Goal: Task Accomplishment & Management: Manage account settings

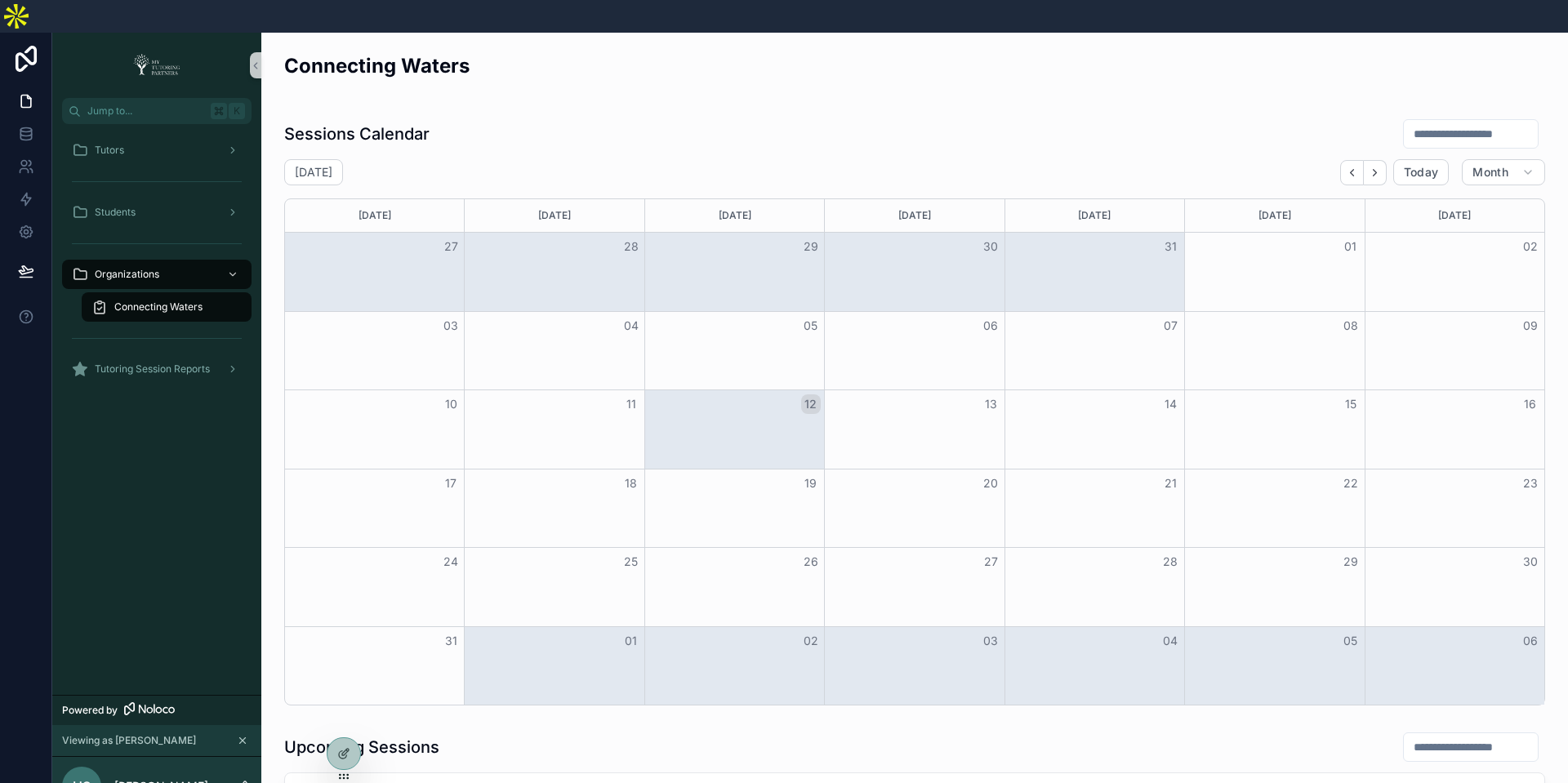
scroll to position [0, 209]
click at [165, 326] on div "UAIC" at bounding box center [167, 339] width 151 height 26
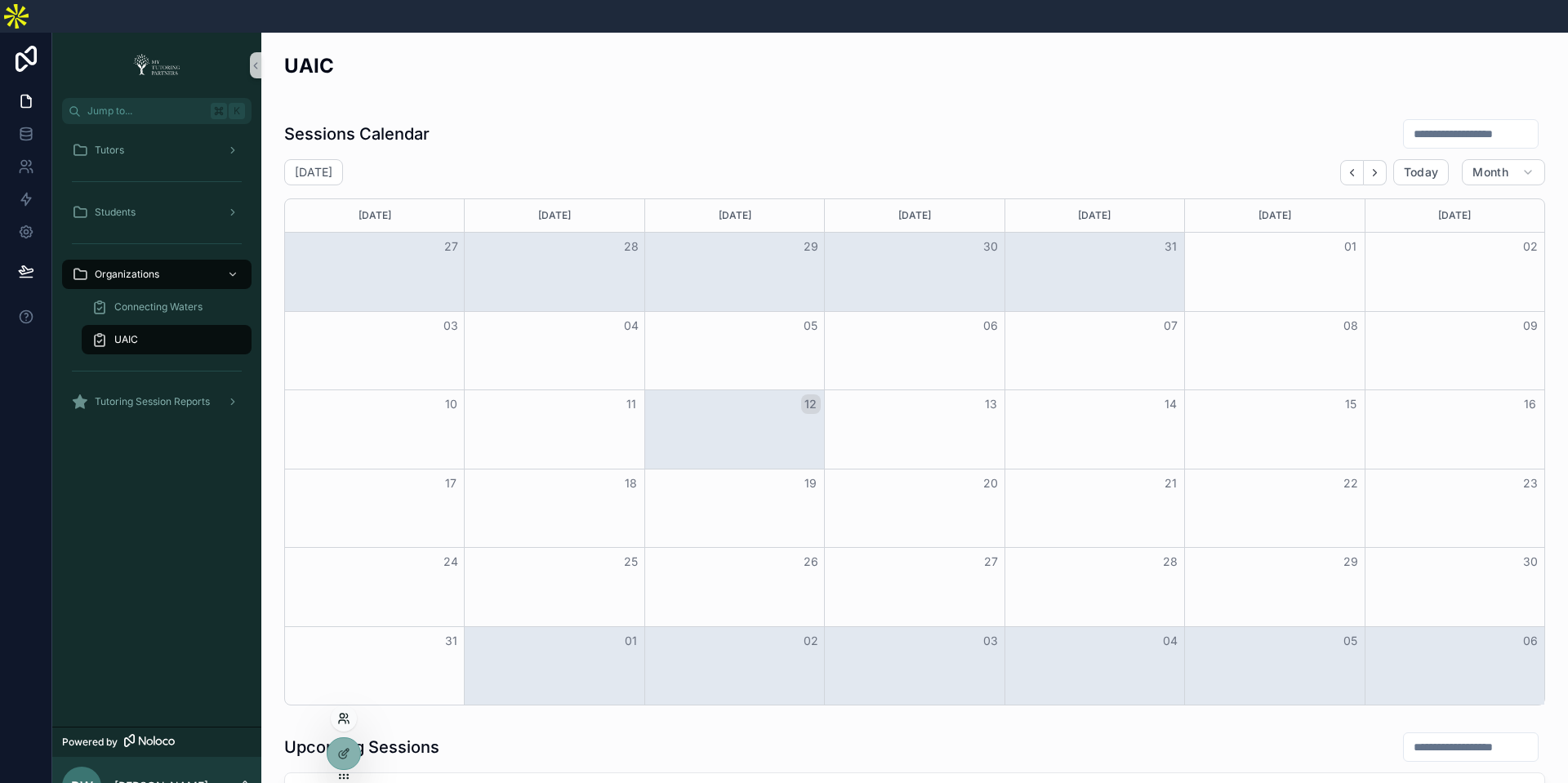
click at [348, 723] on icon at bounding box center [343, 719] width 13 height 13
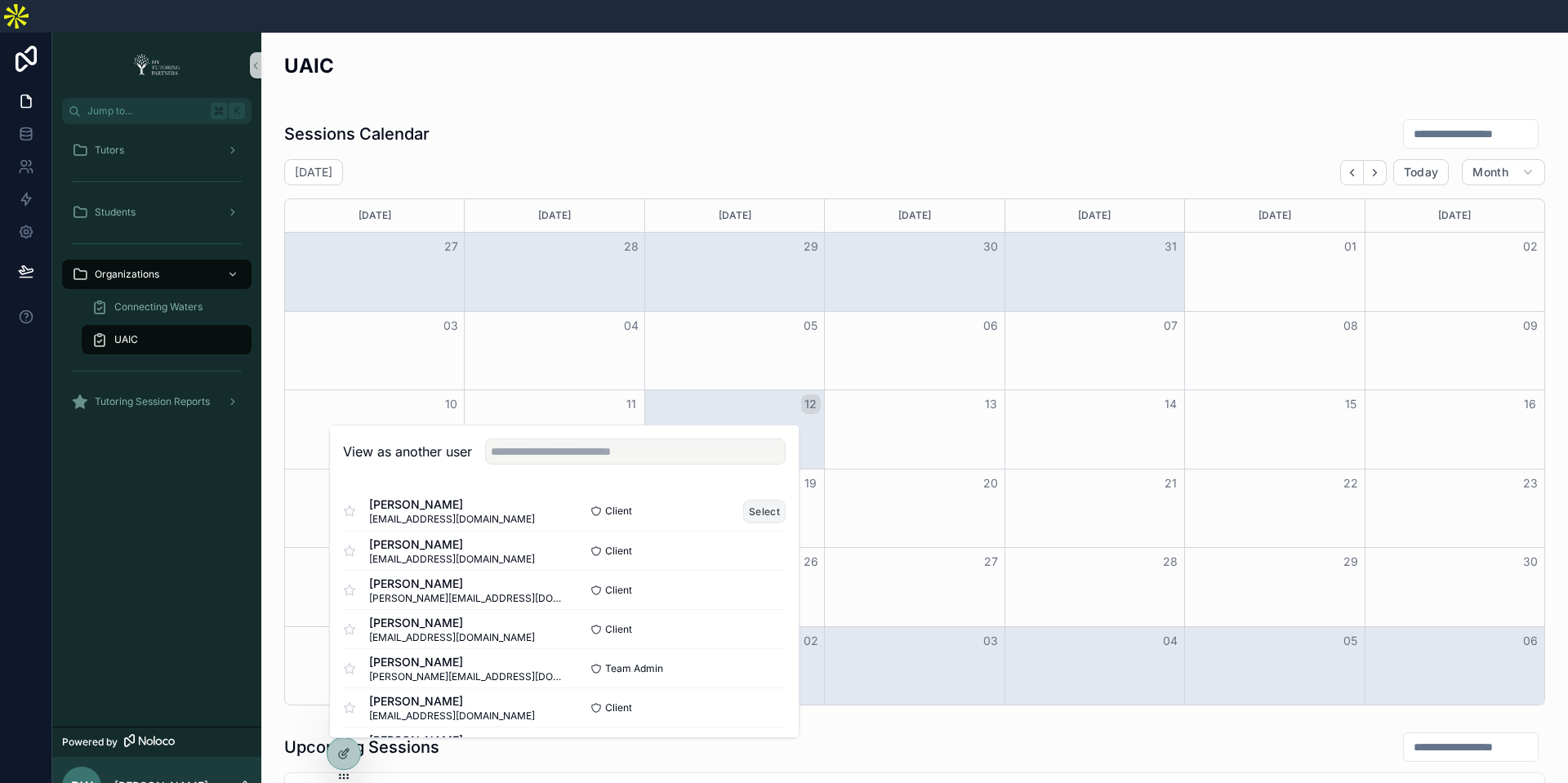
click at [771, 500] on button "Select" at bounding box center [765, 512] width 43 height 24
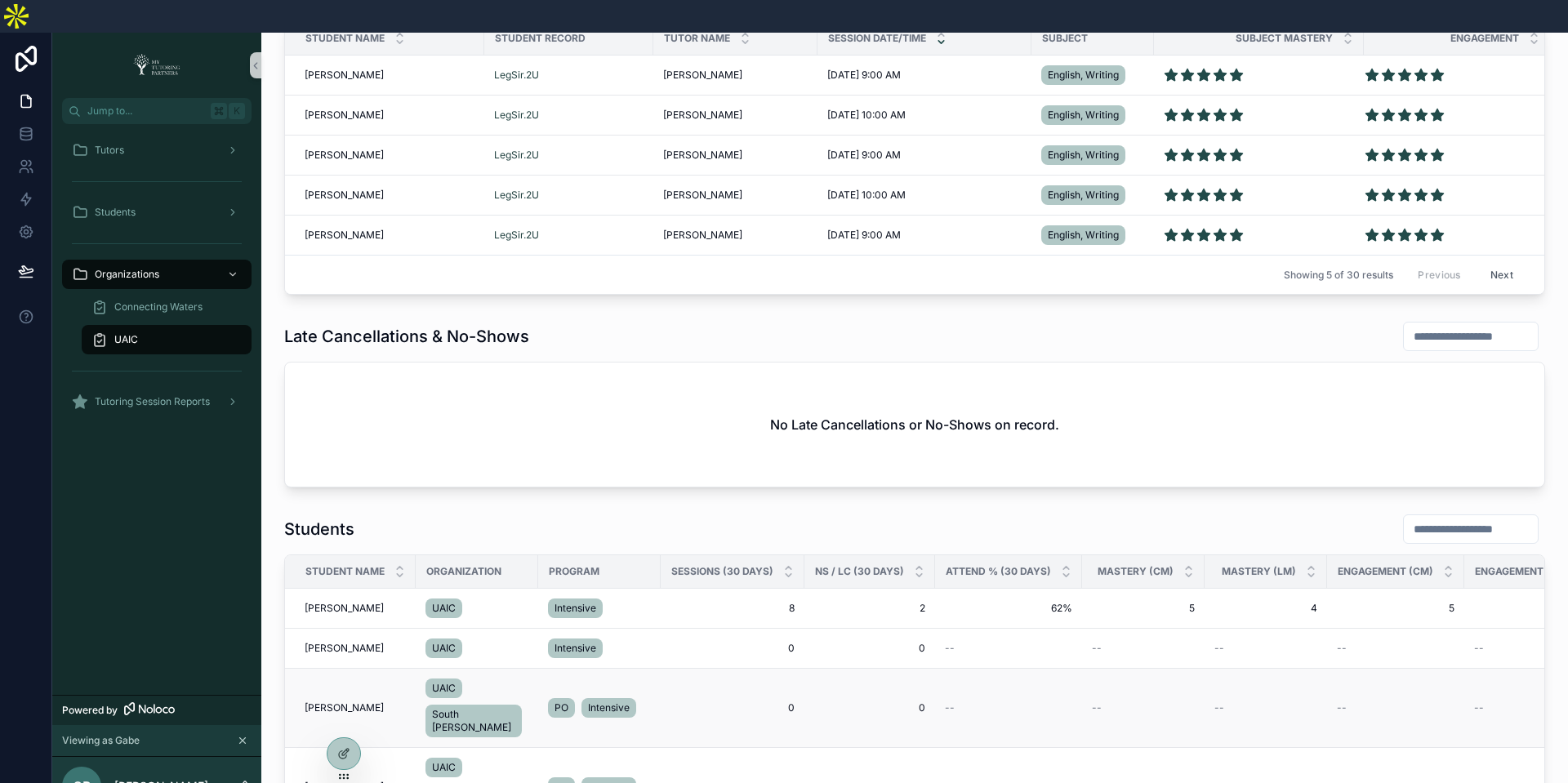
scroll to position [1140, 0]
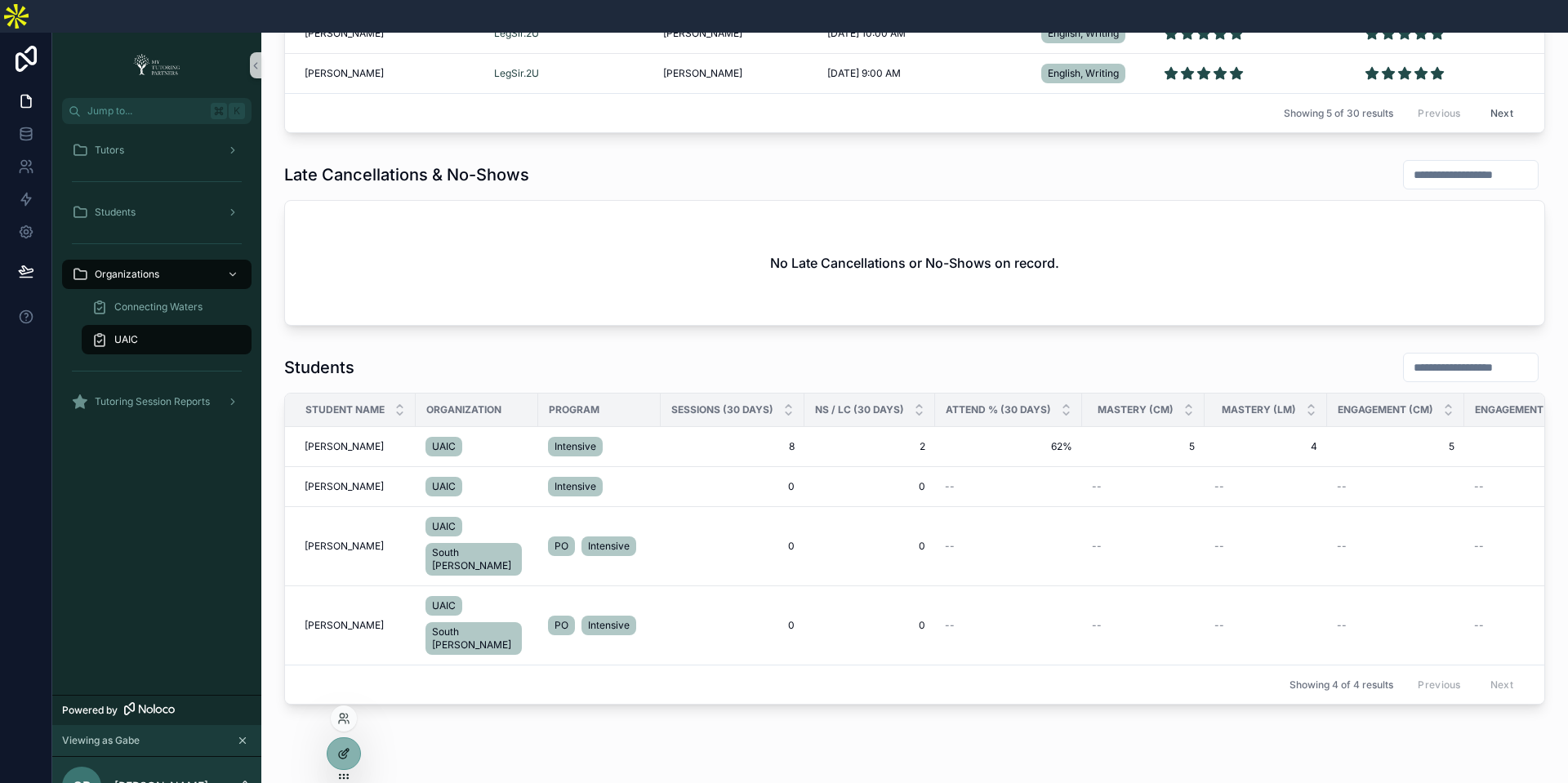
click at [341, 752] on icon at bounding box center [342, 755] width 7 height 7
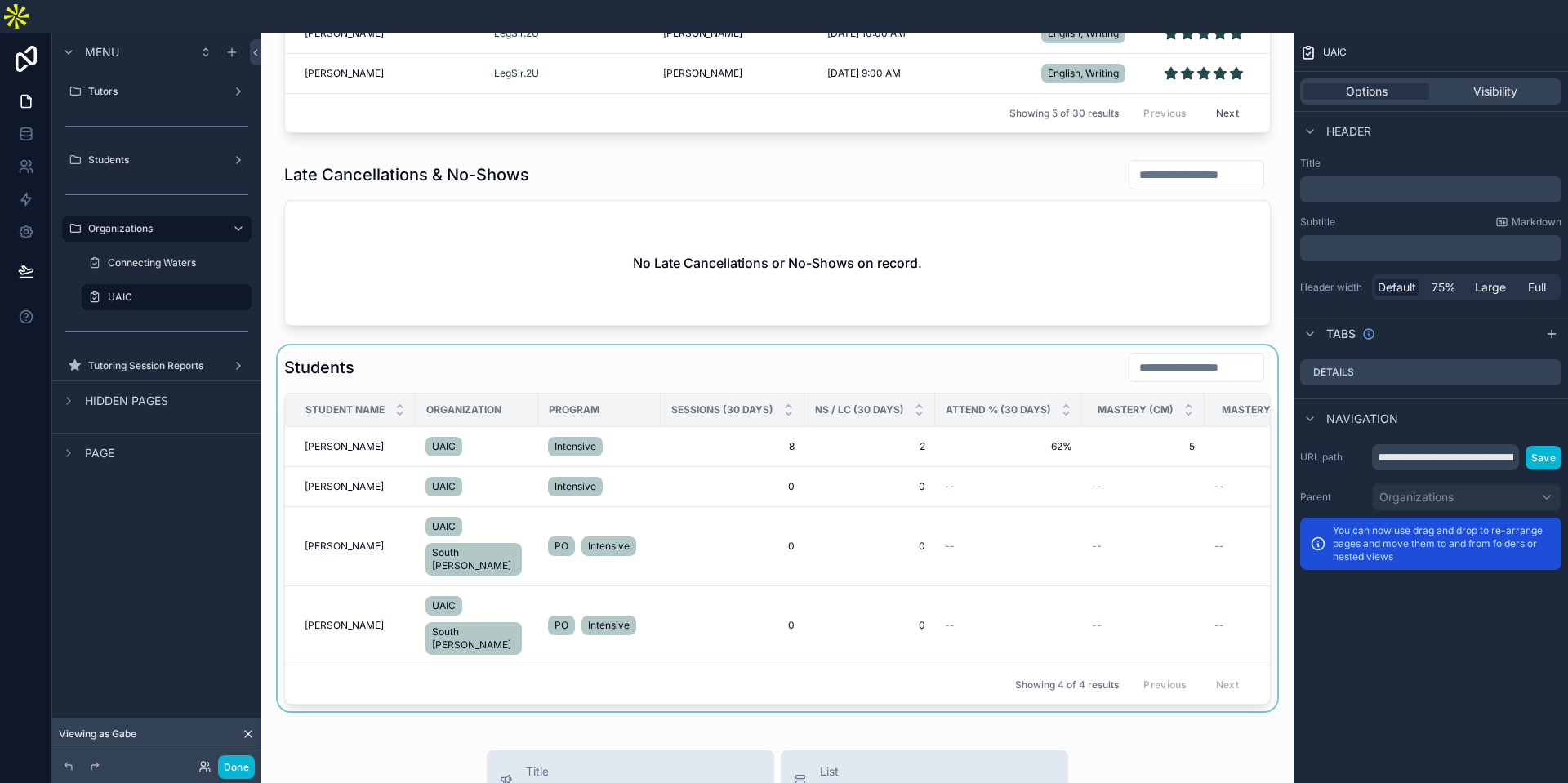
click at [1114, 498] on div "scrollable content" at bounding box center [777, 528] width 1006 height 366
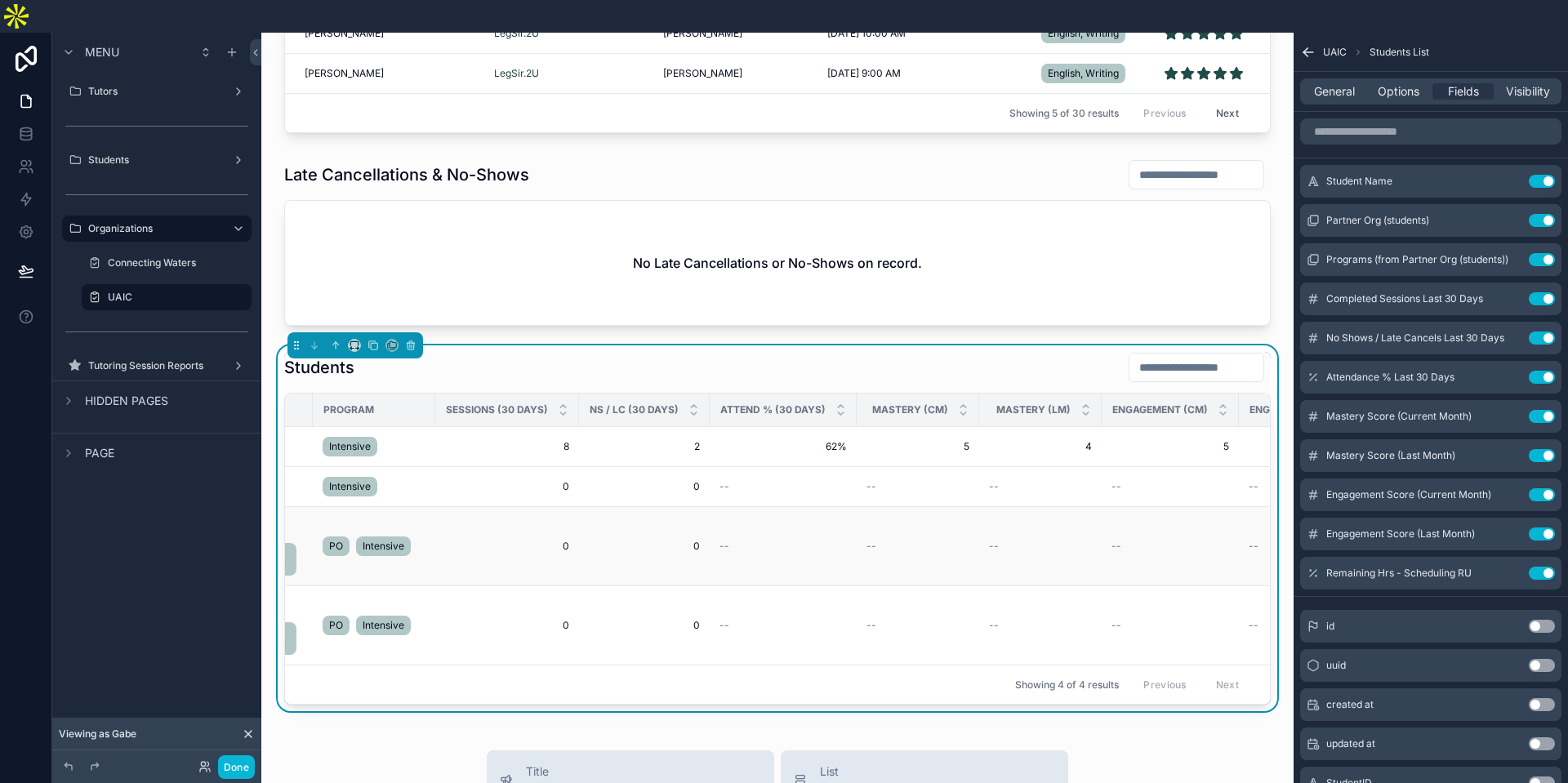
scroll to position [0, 450]
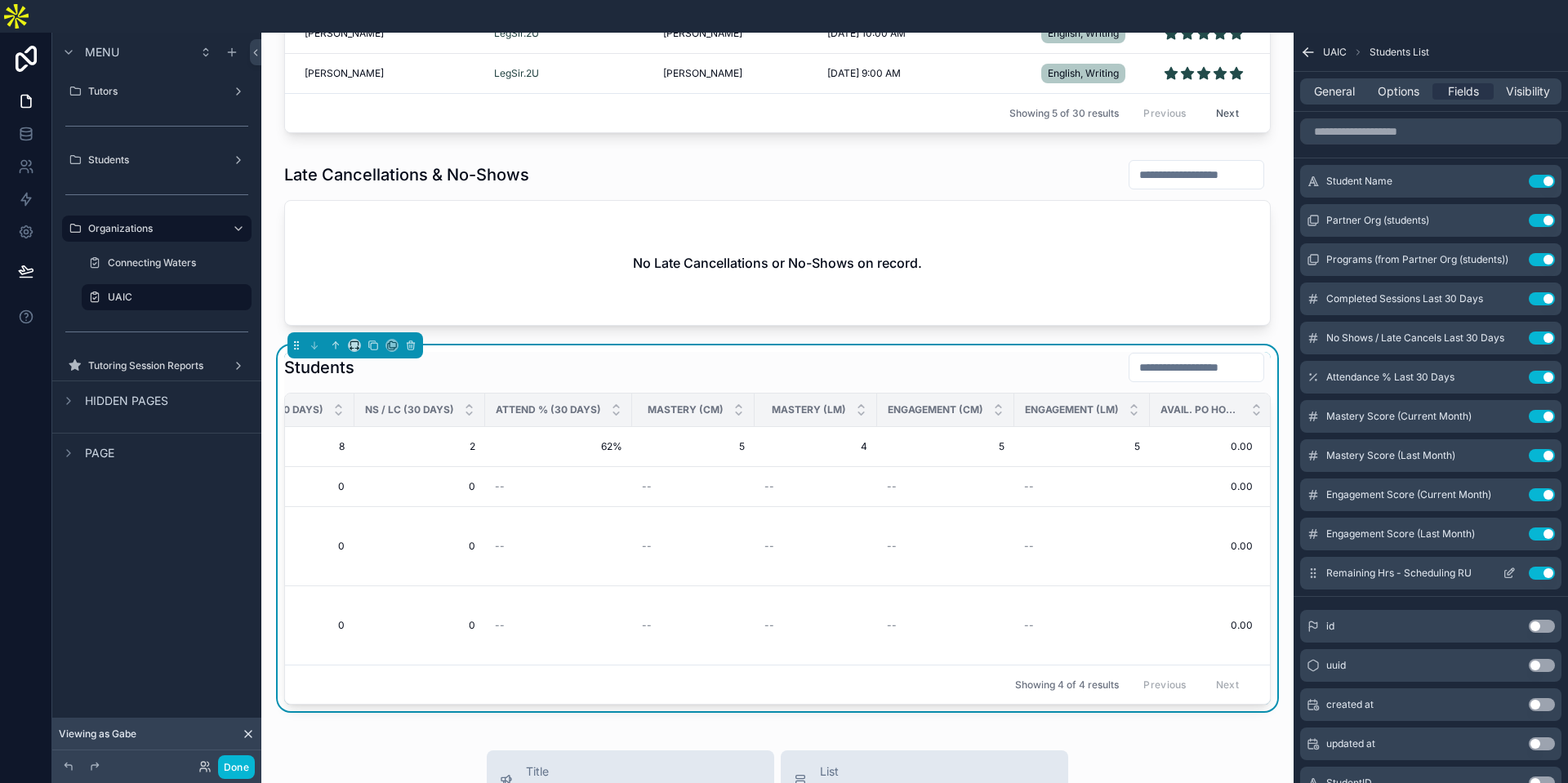
click at [1541, 567] on button "Use setting" at bounding box center [1541, 573] width 26 height 13
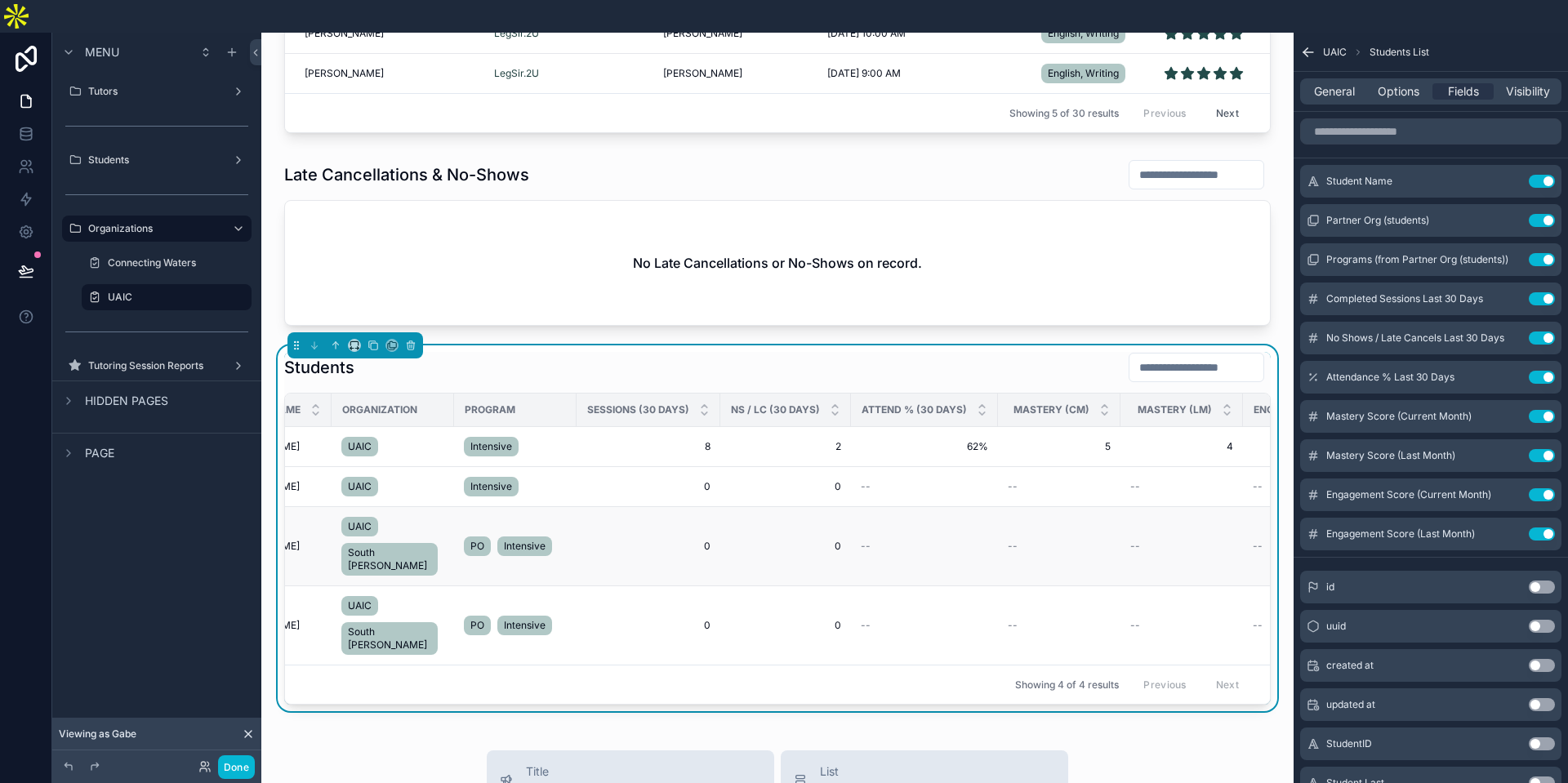
scroll to position [0, 0]
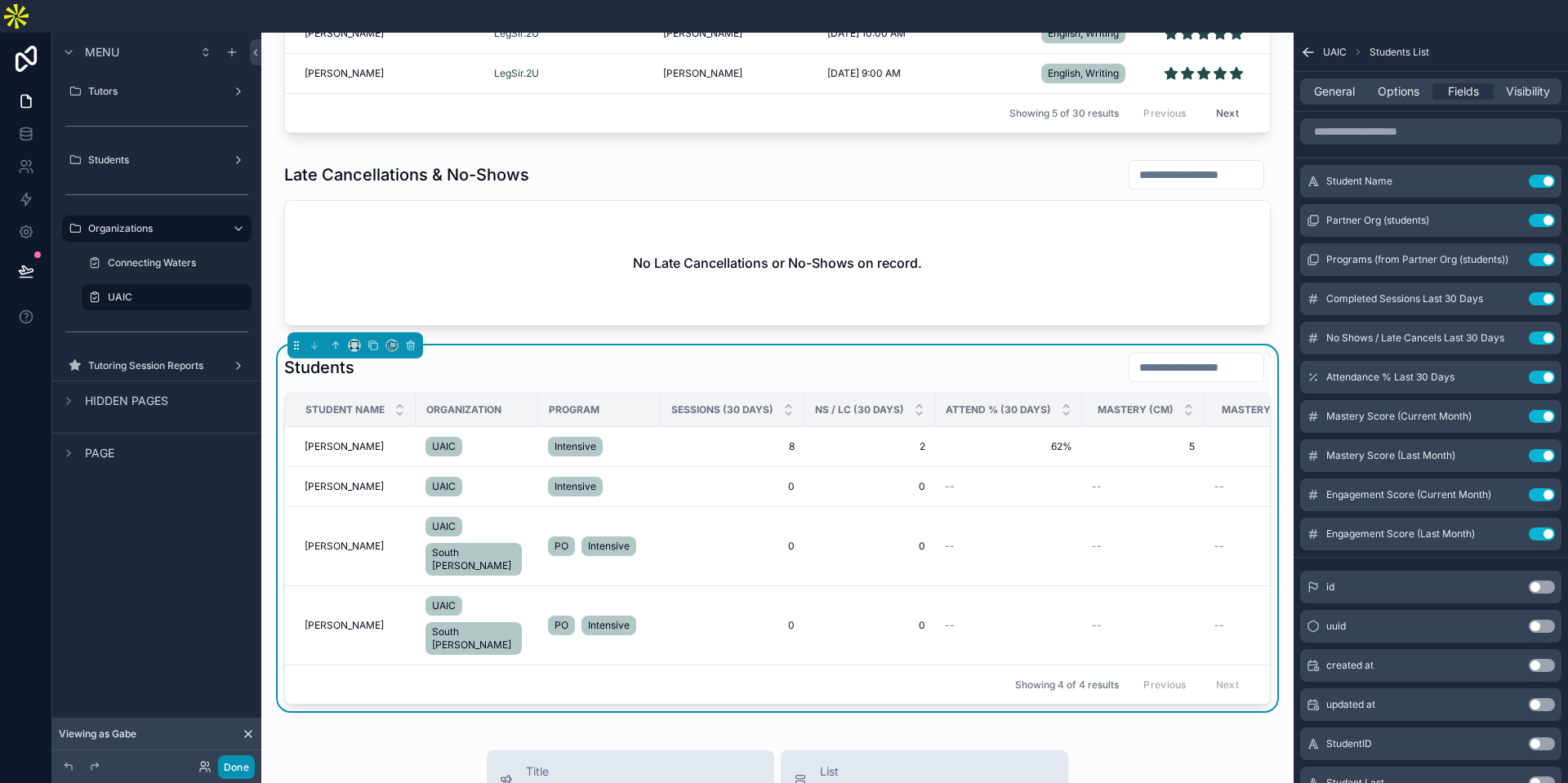
click at [249, 761] on button "Done" at bounding box center [236, 767] width 37 height 24
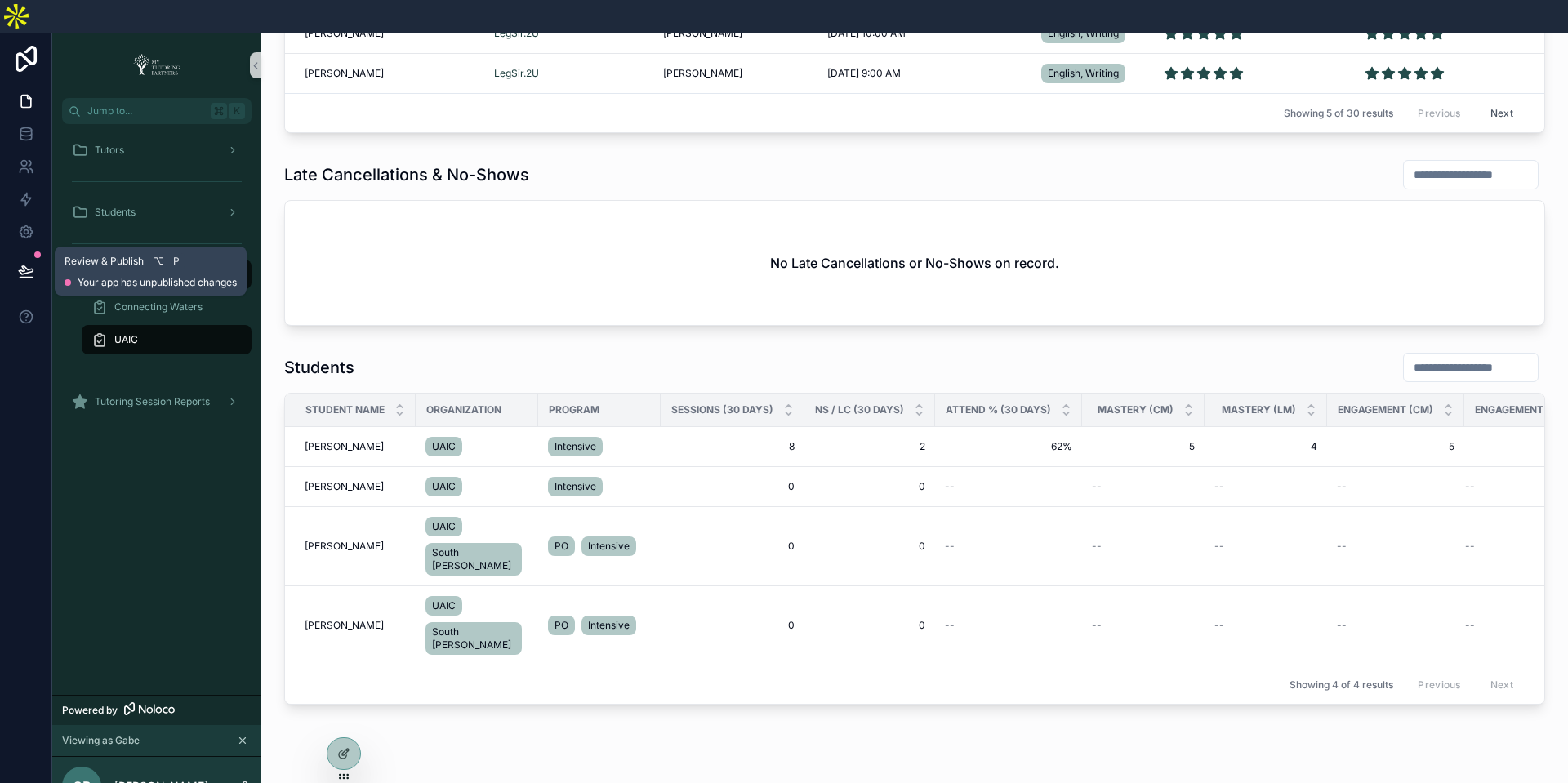
click at [38, 248] on button at bounding box center [26, 270] width 36 height 45
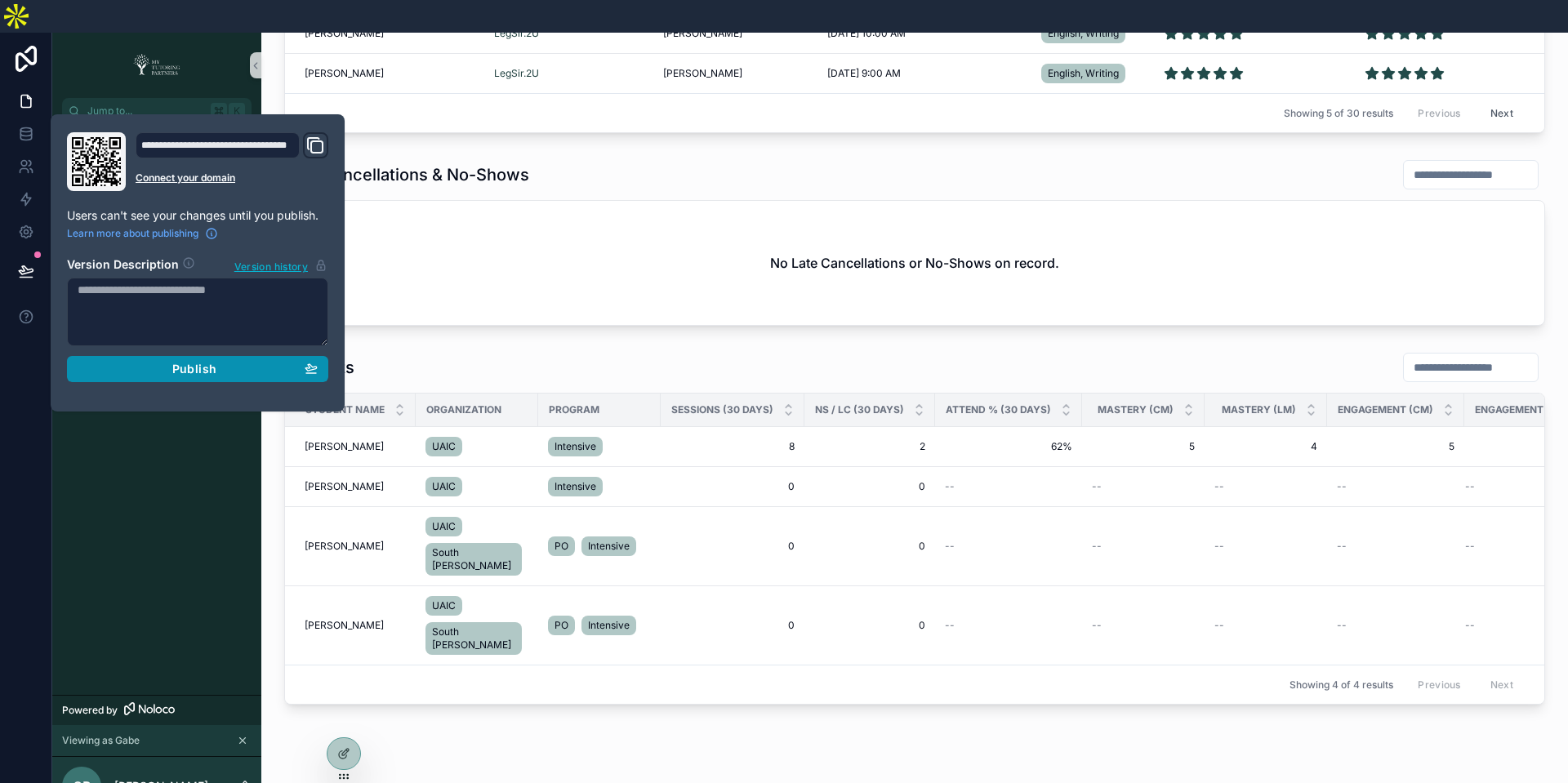
click at [190, 362] on span "Publish" at bounding box center [193, 369] width 44 height 14
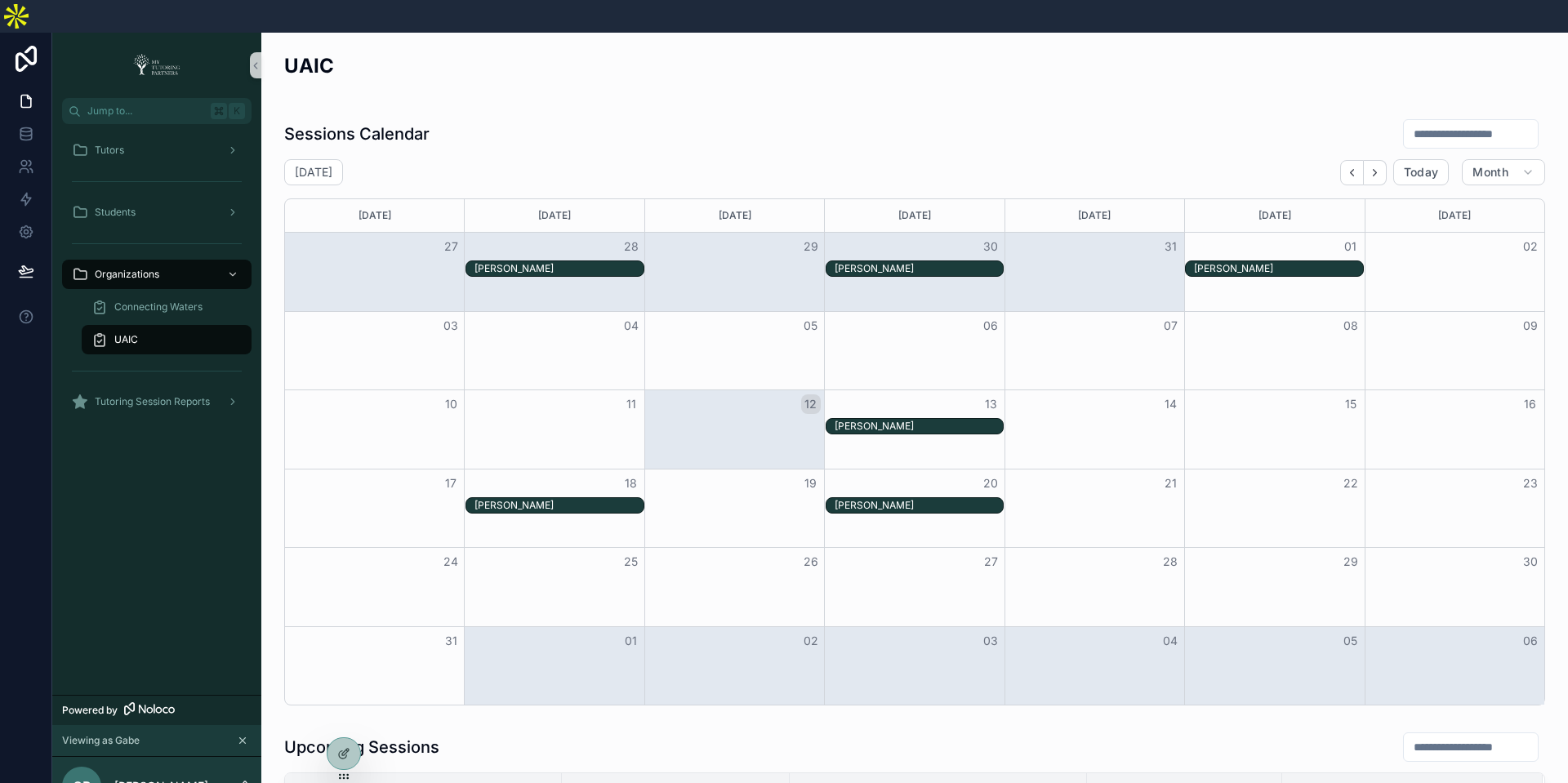
click at [190, 472] on div "Tutors Students Organizations Connecting Waters UAIC Tutoring Session Reports" at bounding box center [157, 409] width 209 height 571
click at [349, 771] on icon at bounding box center [343, 777] width 13 height 13
click at [349, 759] on icon at bounding box center [343, 754] width 13 height 13
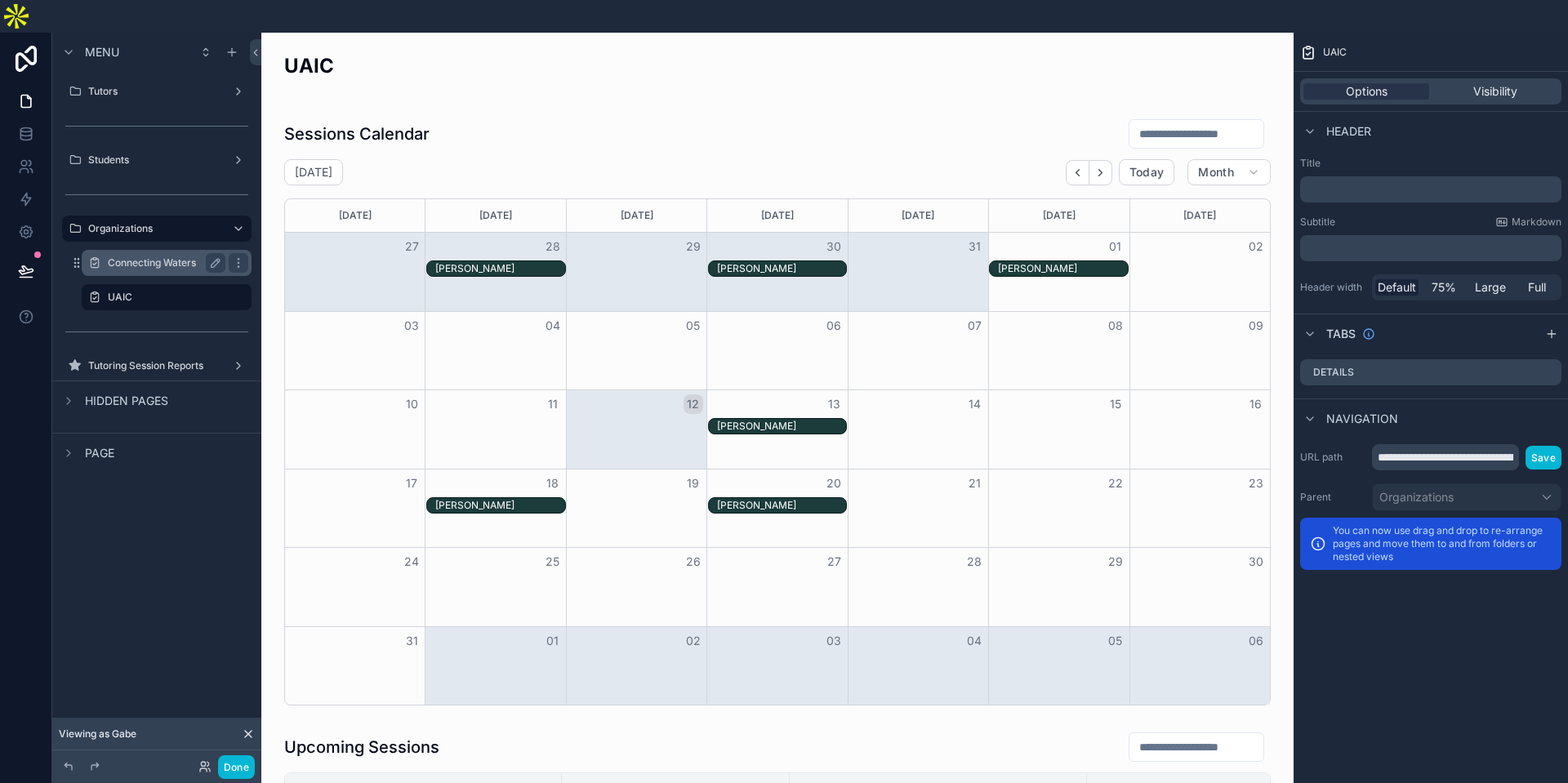
click at [155, 257] on label "Connecting Waters" at bounding box center [163, 263] width 111 height 13
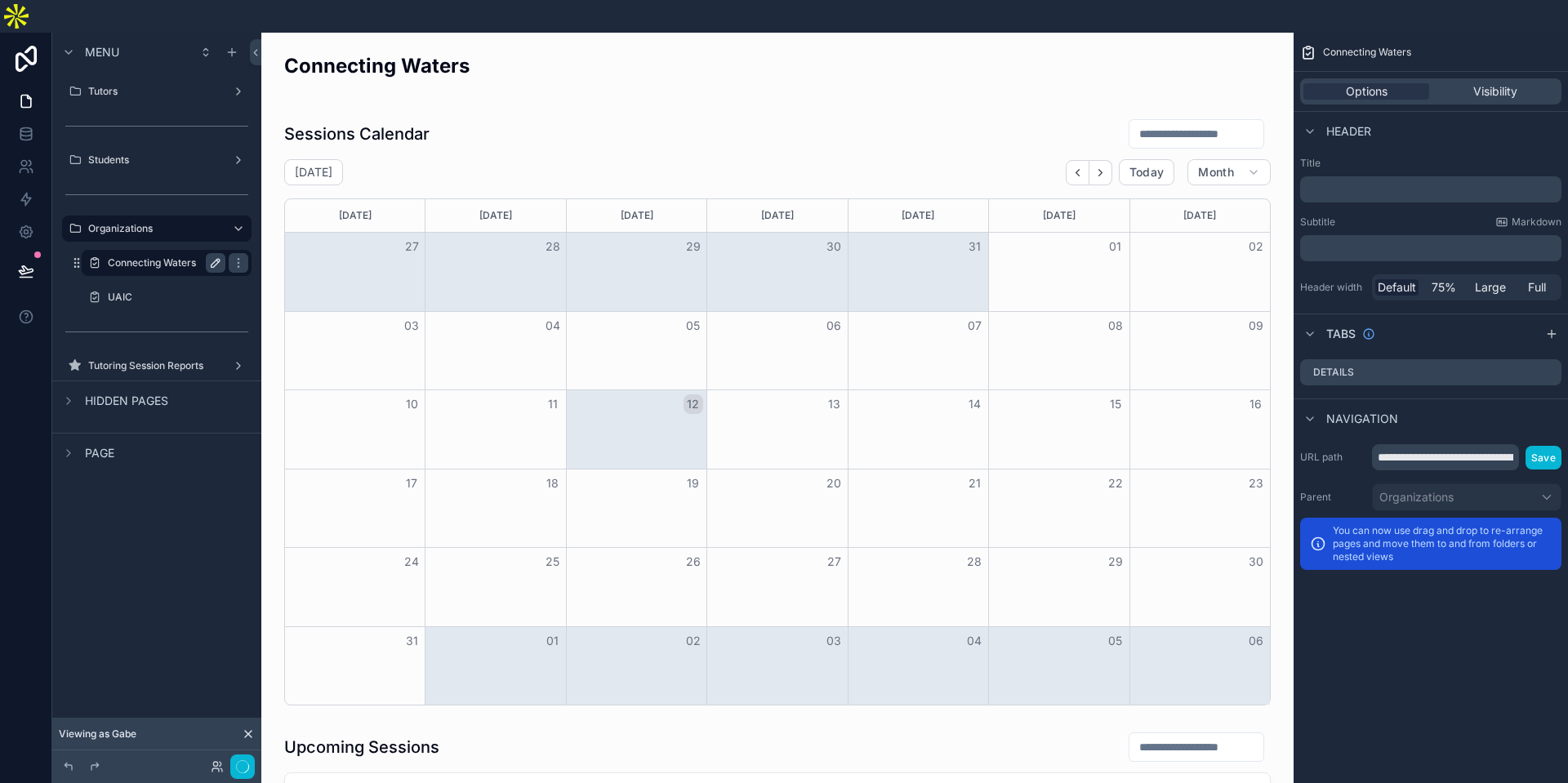
click at [215, 257] on icon "scrollable content" at bounding box center [216, 263] width 13 height 13
click at [339, 45] on div "scrollable content" at bounding box center [777, 72] width 1006 height 54
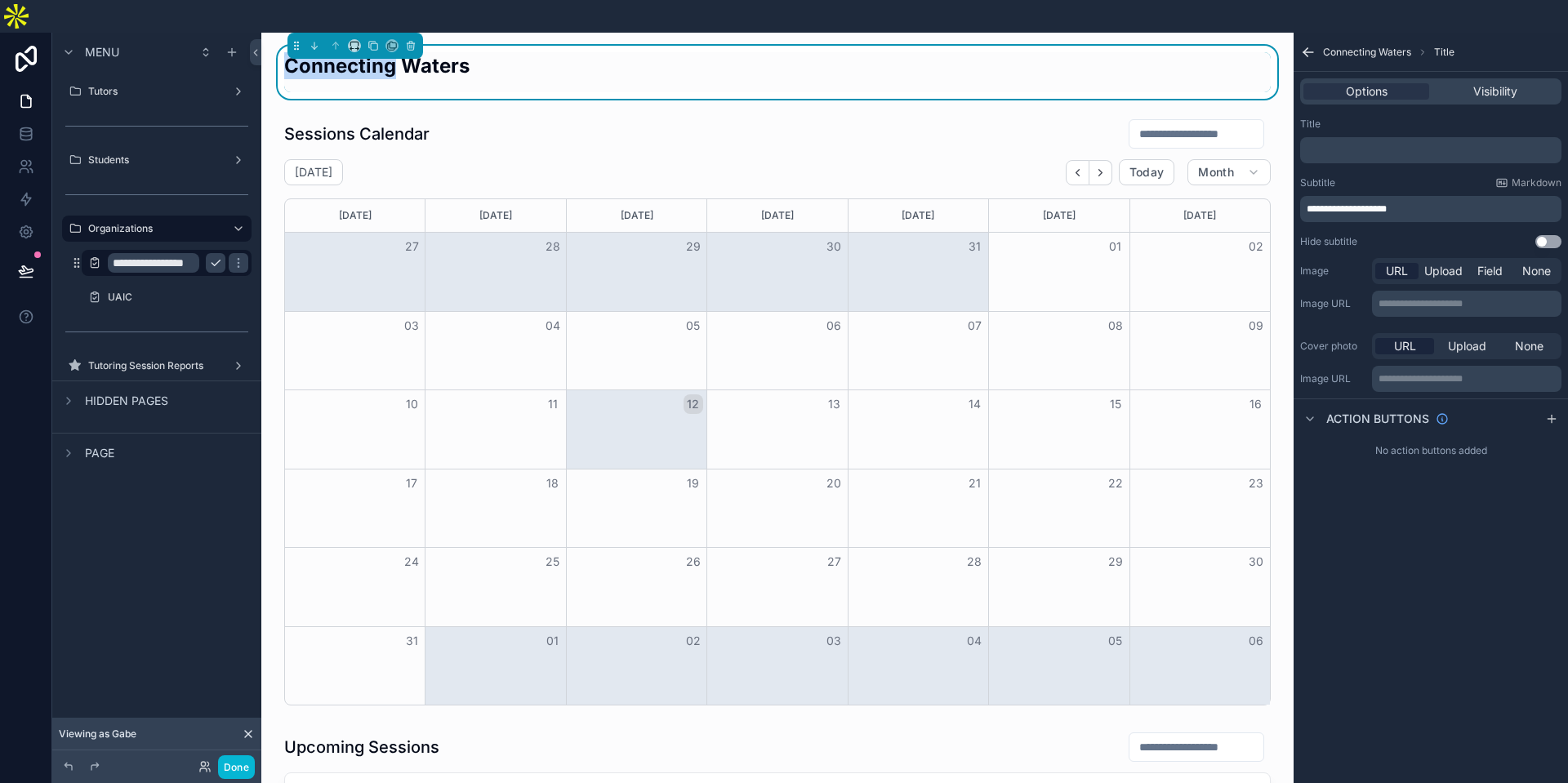
click at [339, 53] on h2 "Connecting Waters" at bounding box center [377, 66] width 185 height 27
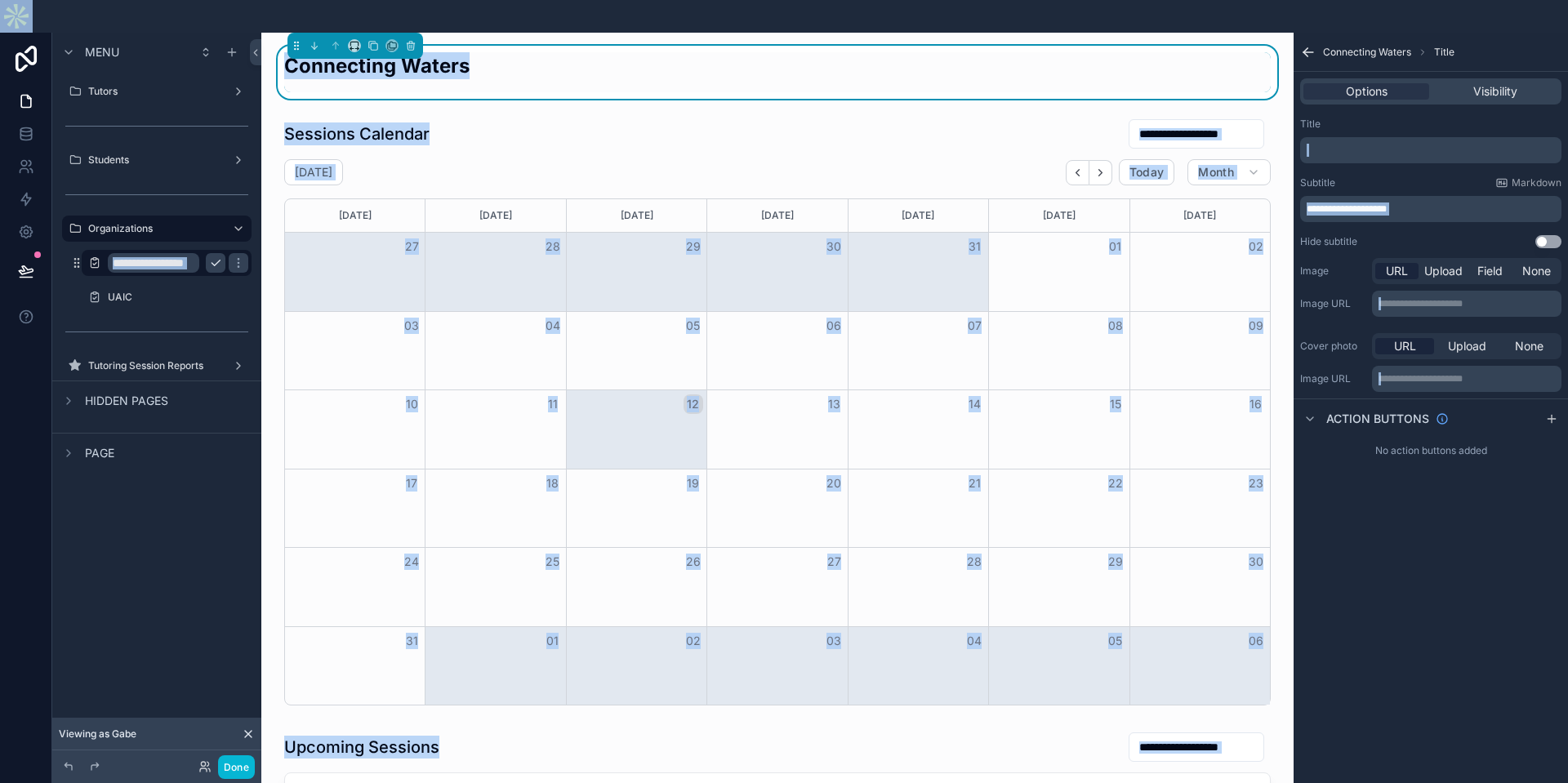
click at [442, 53] on h2 "Connecting Waters" at bounding box center [377, 66] width 185 height 27
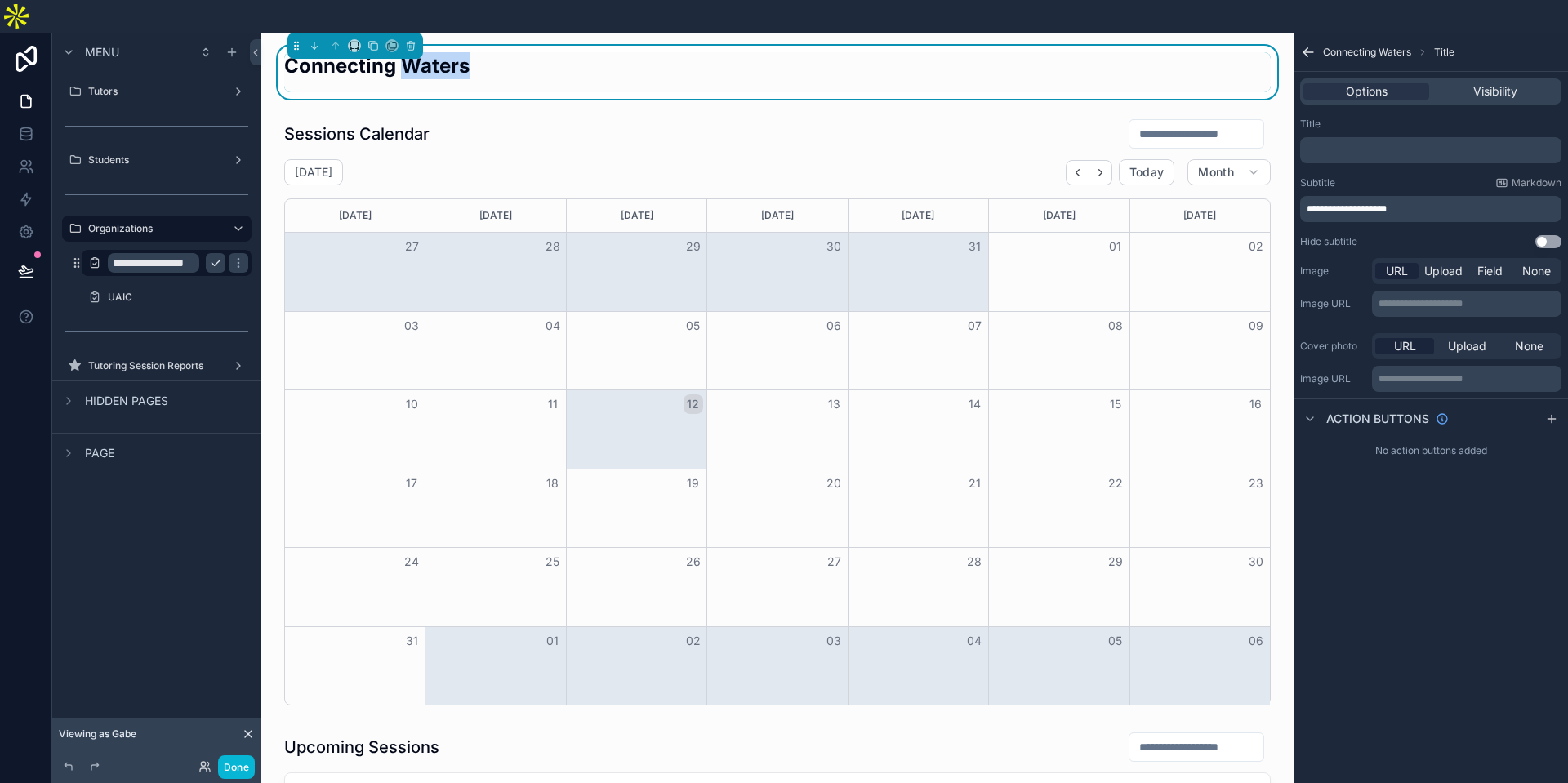
click at [442, 53] on h2 "Connecting Waters" at bounding box center [377, 66] width 185 height 27
click at [456, 53] on h2 "Connecting Waters" at bounding box center [377, 66] width 185 height 27
click at [1422, 202] on p "**********" at bounding box center [1433, 209] width 251 height 13
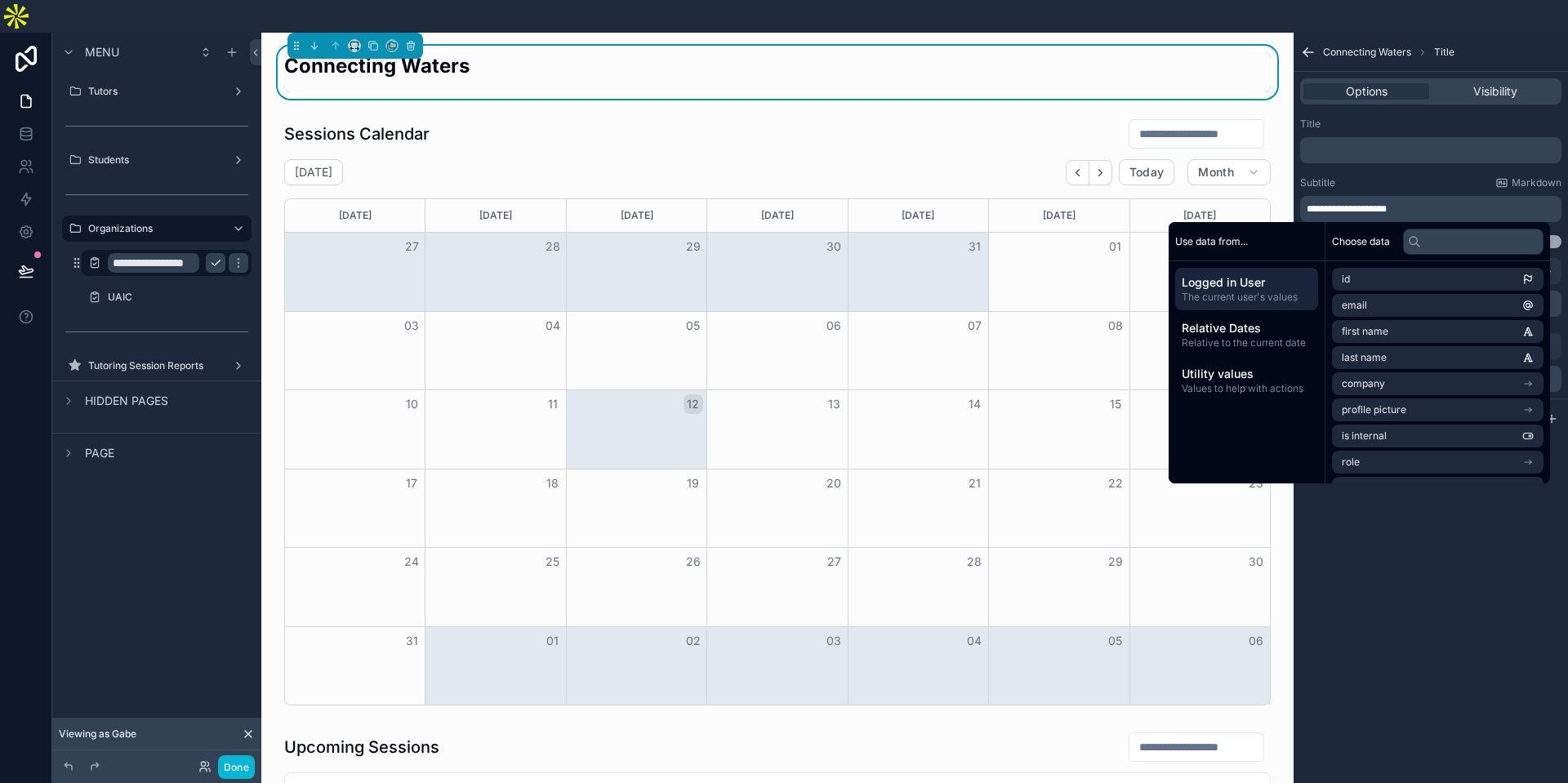
click at [1334, 204] on span "**********" at bounding box center [1347, 209] width 80 height 10
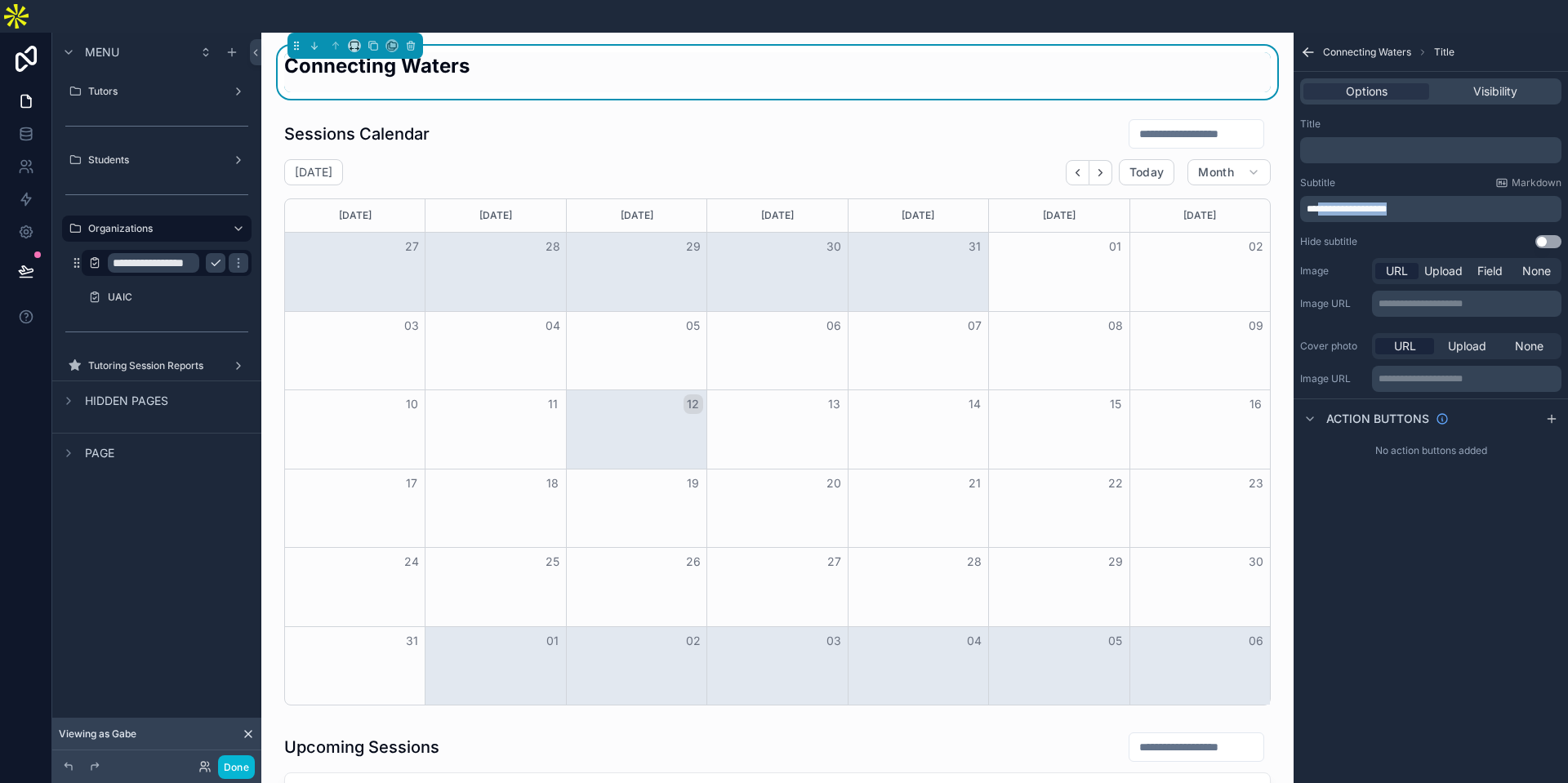
drag, startPoint x: 1334, startPoint y: 177, endPoint x: 1412, endPoint y: 175, distance: 78.0
click at [1412, 202] on p "**********" at bounding box center [1433, 209] width 251 height 13
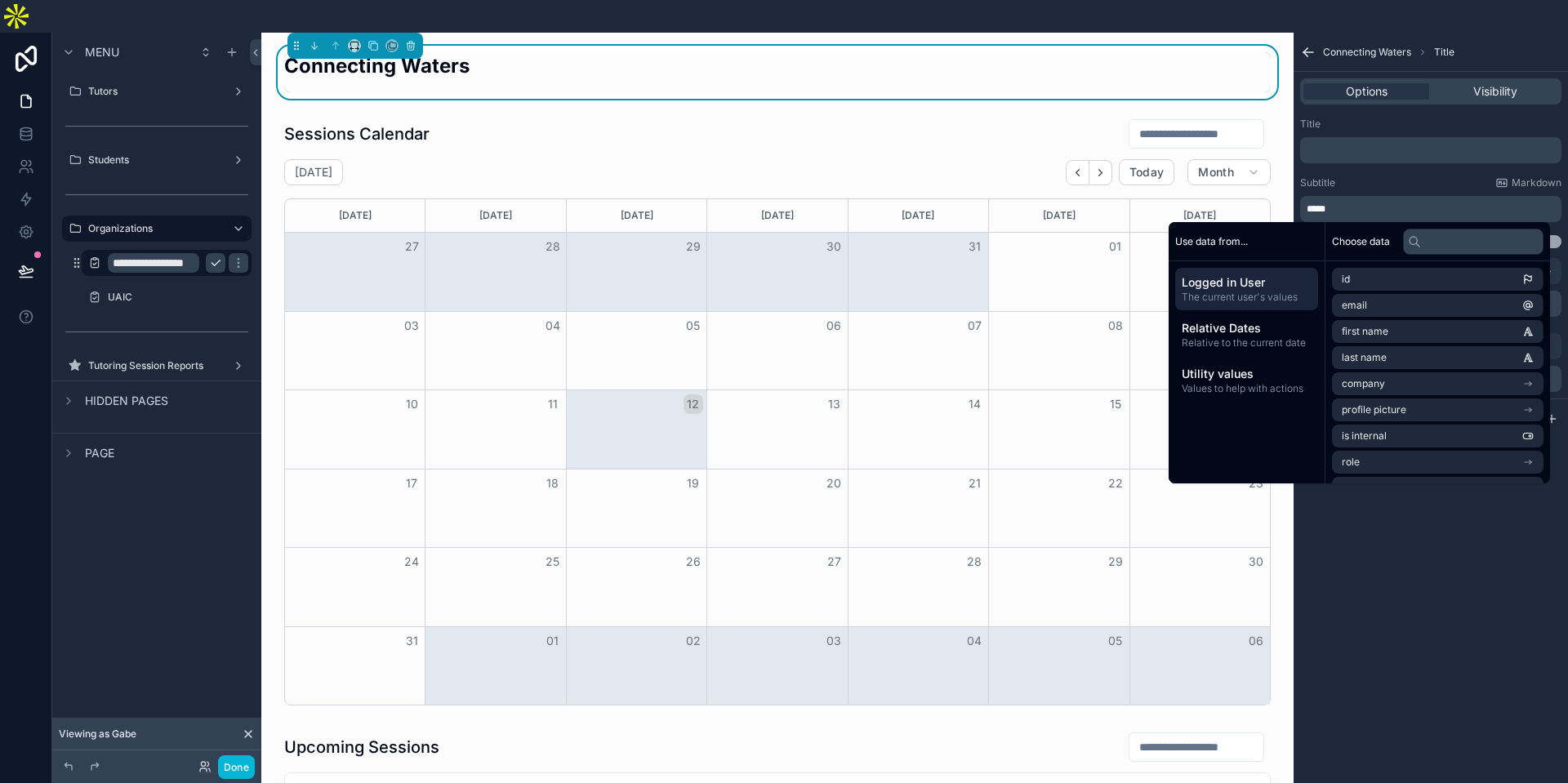
click at [1450, 559] on div "**********" at bounding box center [1431, 424] width 275 height 783
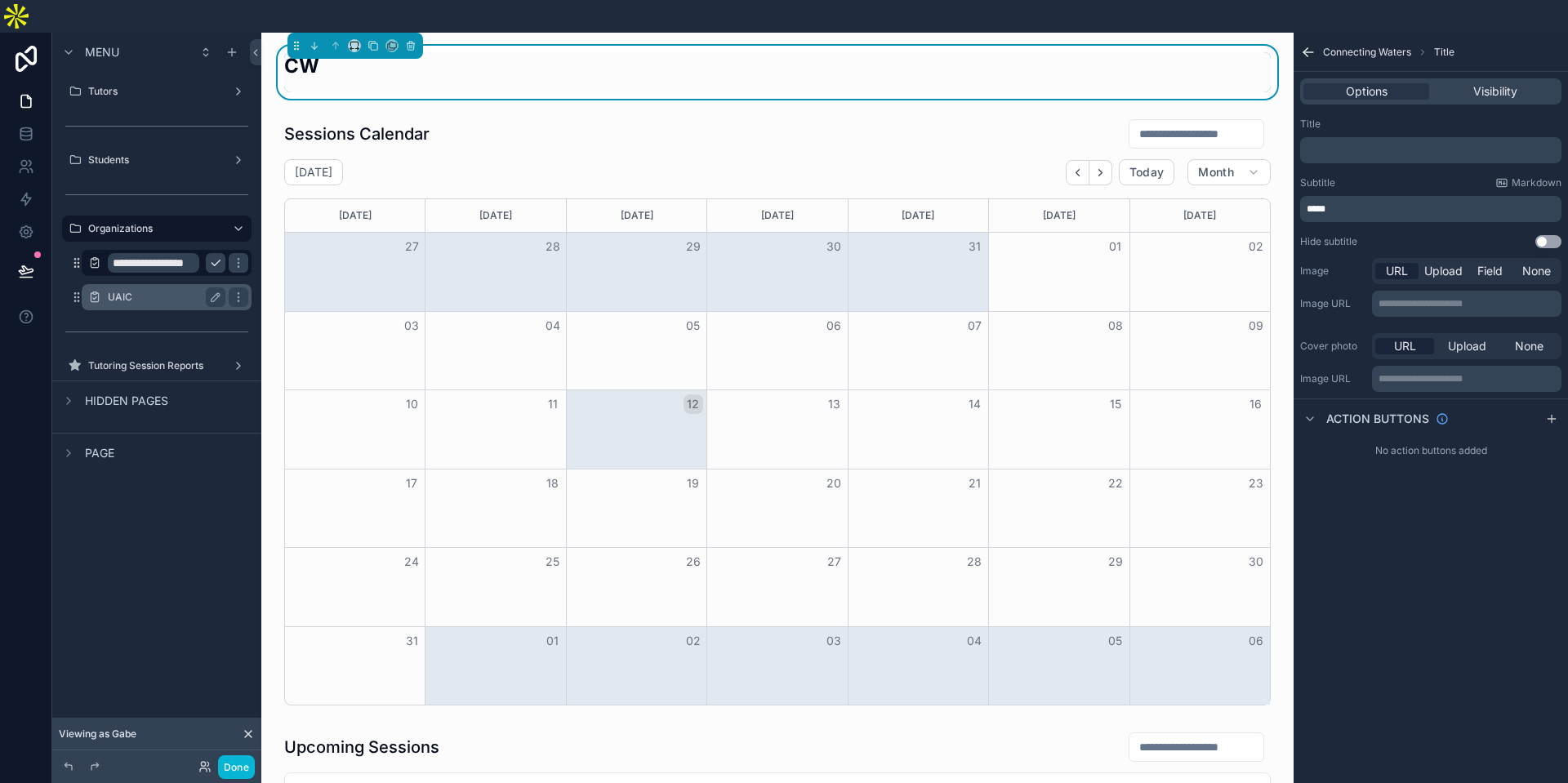
click at [119, 291] on label "UAIC" at bounding box center [163, 297] width 111 height 13
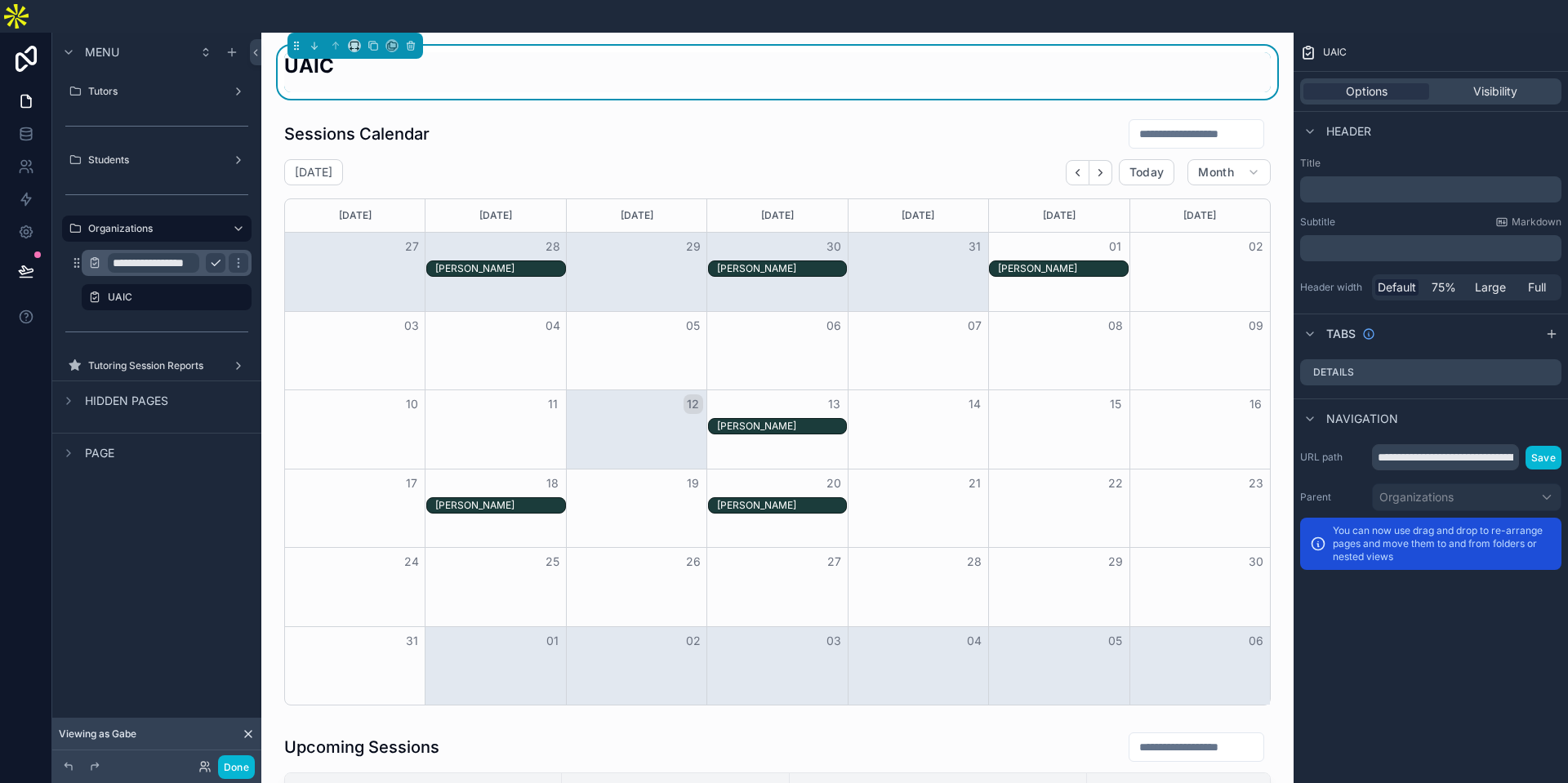
click at [128, 253] on input "**********" at bounding box center [153, 263] width 92 height 20
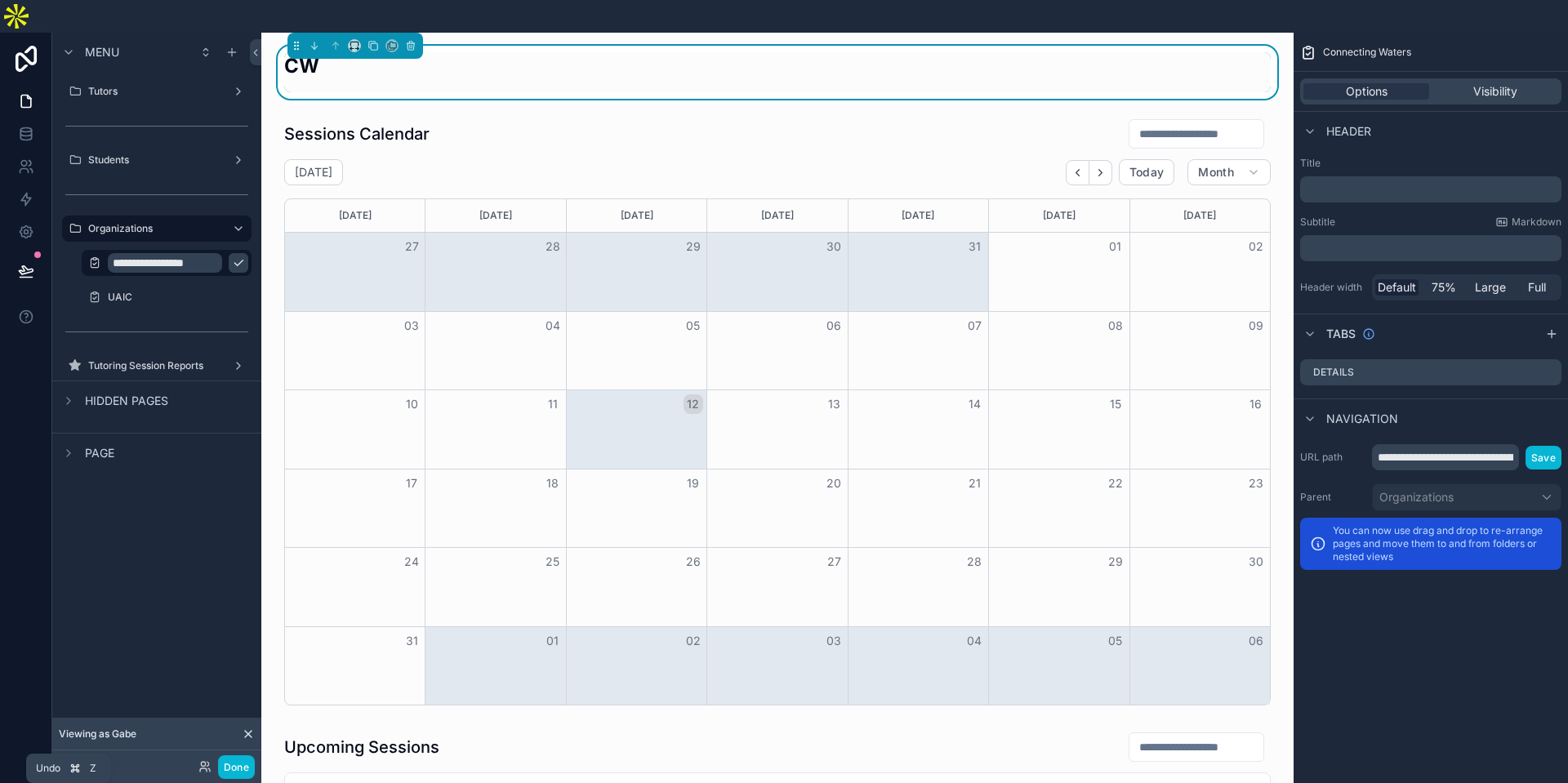
click at [70, 765] on icon at bounding box center [68, 767] width 7 height 7
click at [70, 766] on icon at bounding box center [69, 767] width 13 height 13
click at [349, 39] on div "scrollable content" at bounding box center [354, 45] width 13 height 13
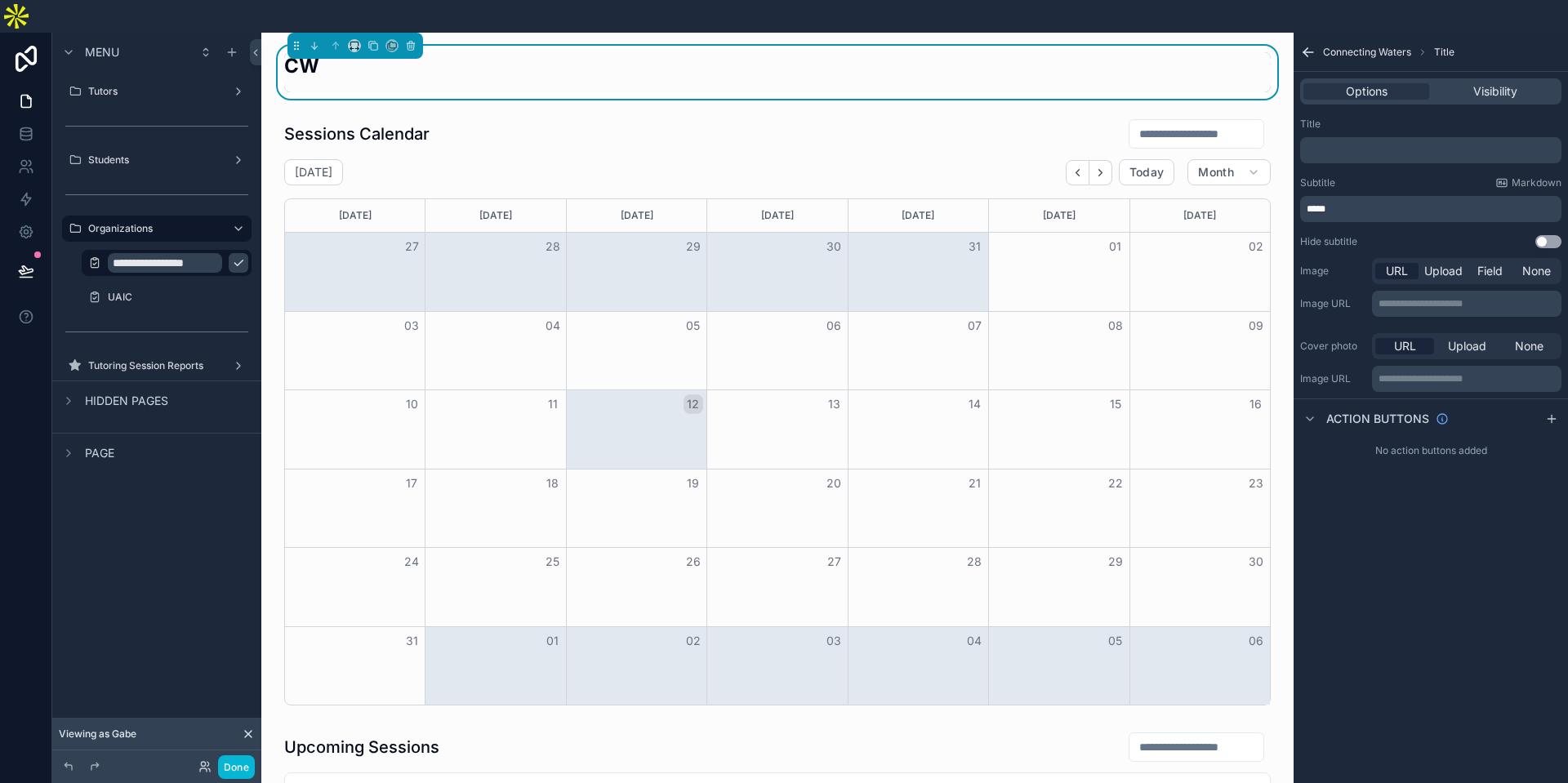
click at [338, 53] on div "CW" at bounding box center [777, 72] width 987 height 40
click at [378, 53] on div "CW" at bounding box center [777, 72] width 987 height 40
click at [73, 765] on icon at bounding box center [69, 767] width 13 height 13
click at [72, 765] on icon at bounding box center [69, 767] width 13 height 13
click at [135, 287] on div "UAIC" at bounding box center [167, 297] width 118 height 20
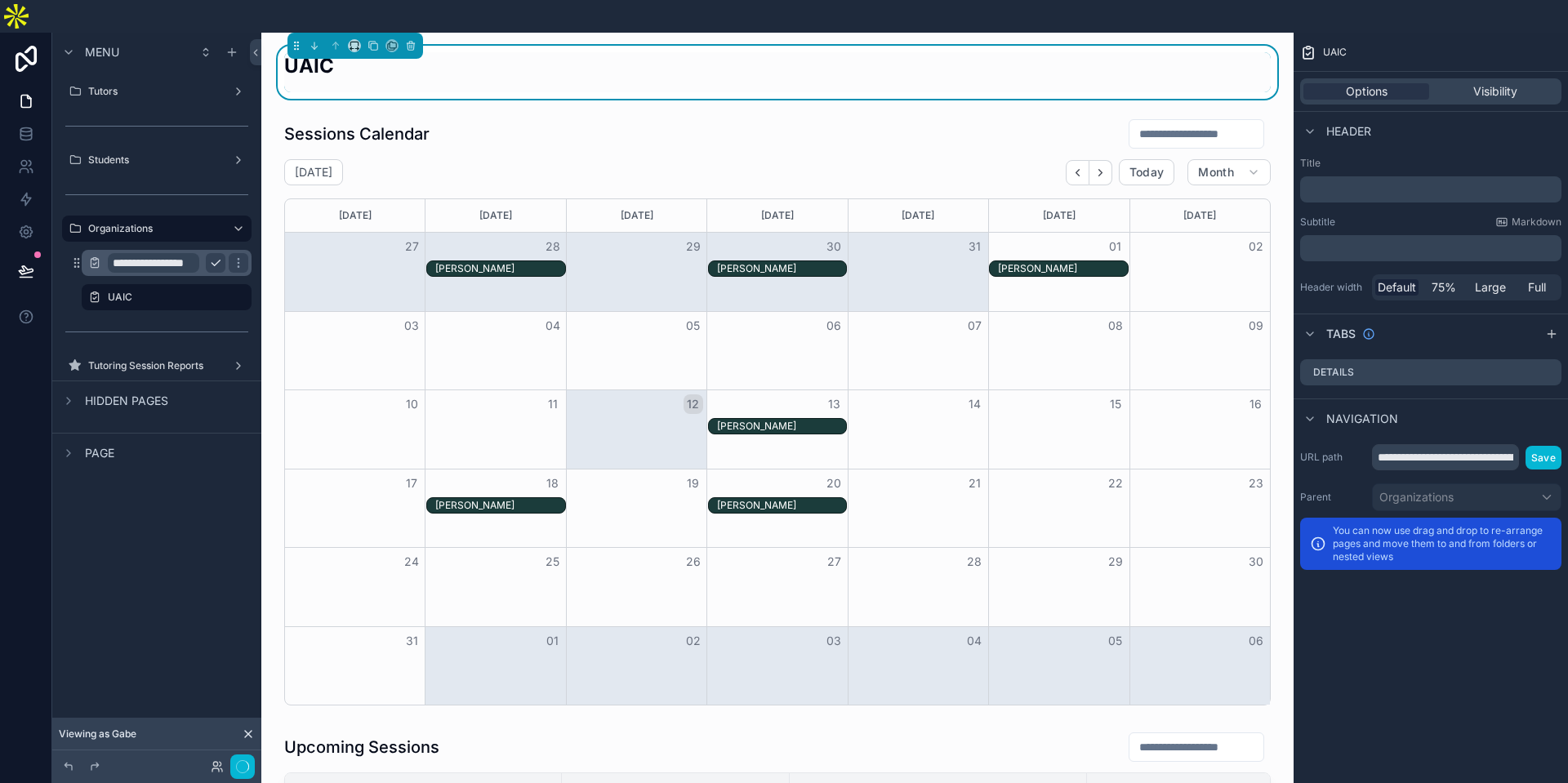
click at [170, 253] on input "**********" at bounding box center [153, 263] width 92 height 20
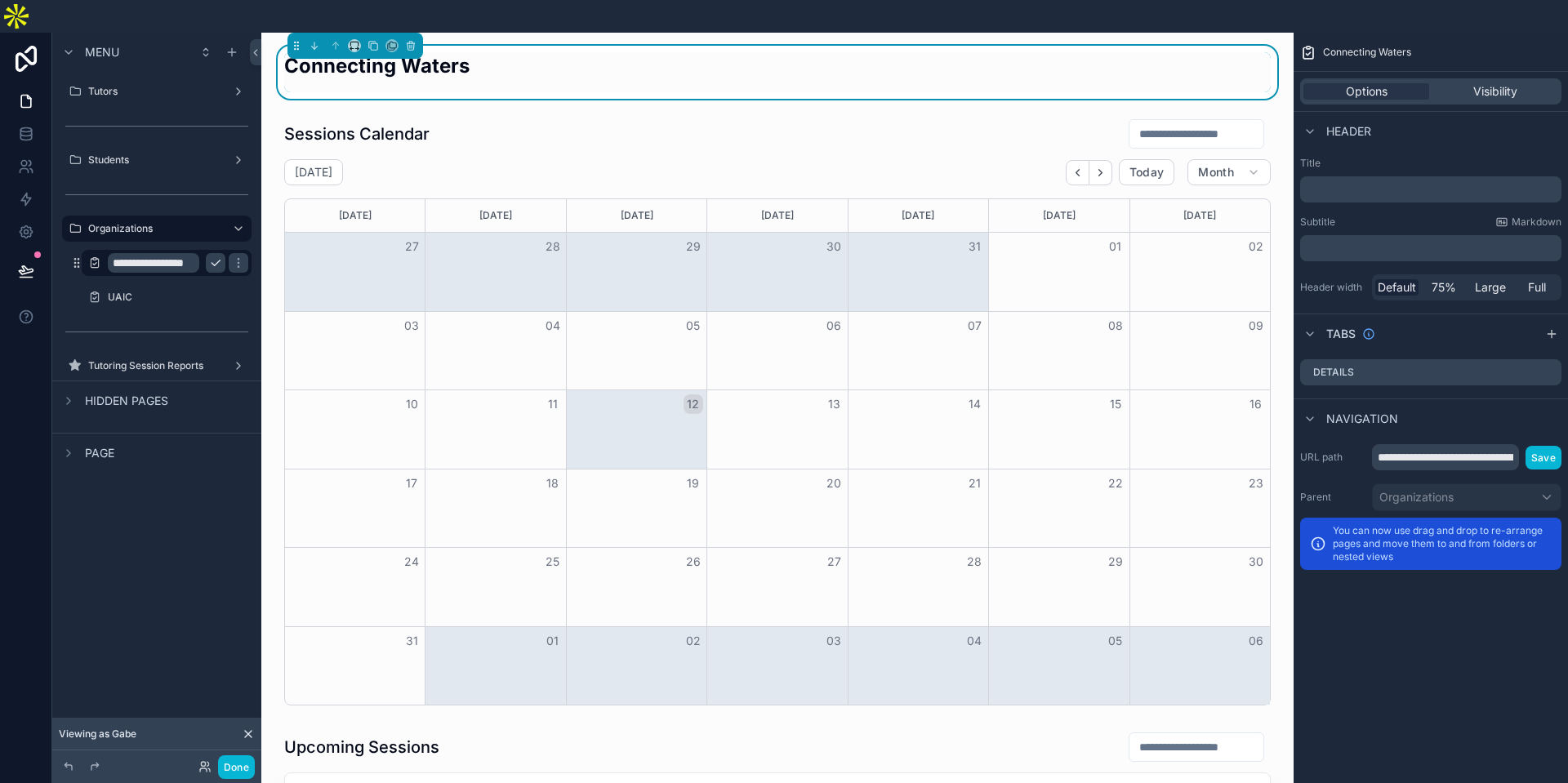
click at [177, 253] on input "**********" at bounding box center [153, 263] width 92 height 20
type input "**"
click at [126, 291] on label "UAIC" at bounding box center [163, 297] width 111 height 13
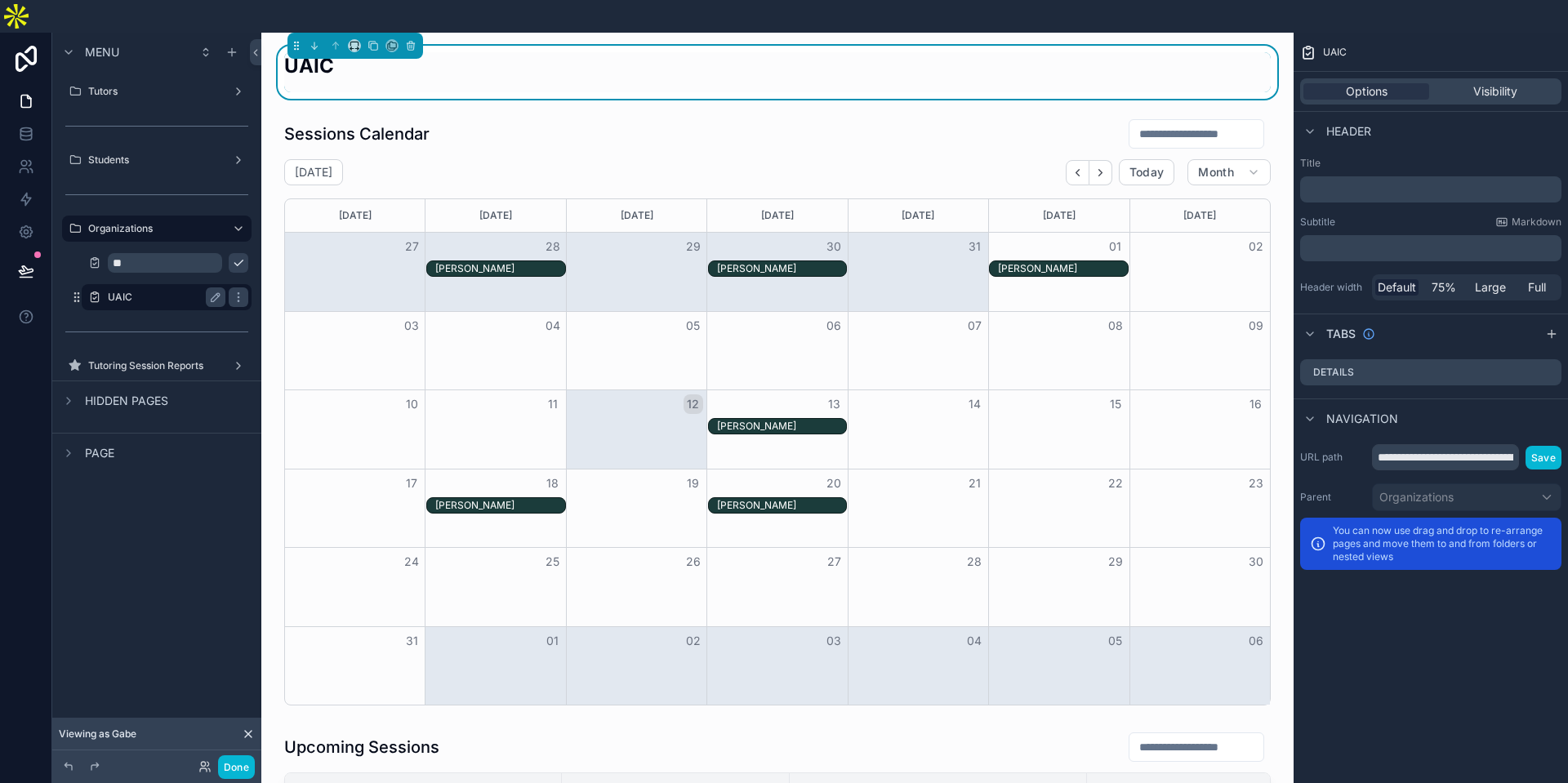
click at [126, 291] on label "UAIC" at bounding box center [163, 297] width 111 height 13
click at [208, 287] on button "scrollable content" at bounding box center [216, 297] width 20 height 20
click at [146, 287] on input "****" at bounding box center [153, 297] width 92 height 20
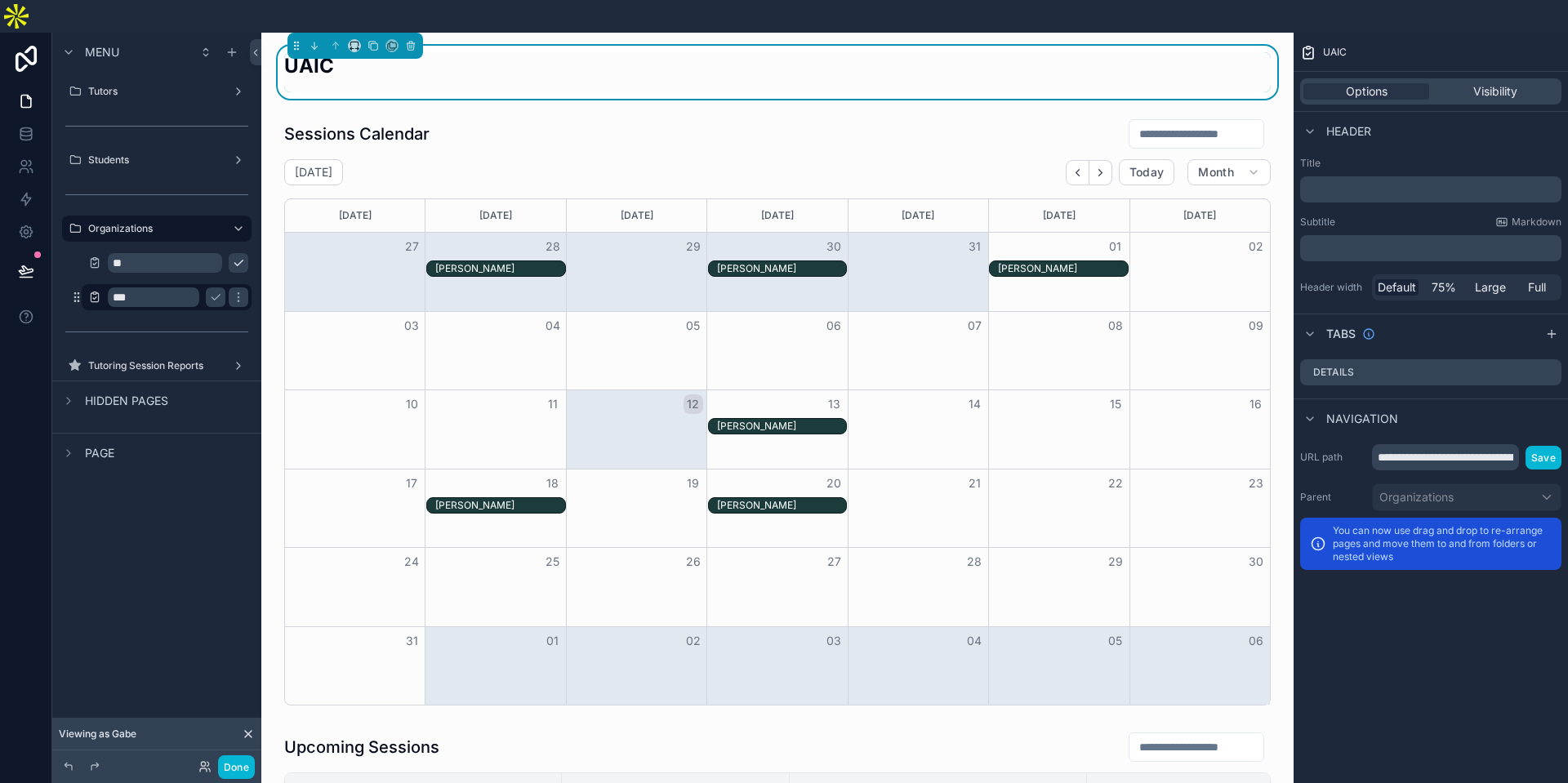
type input "****"
click at [209, 291] on icon "scrollable content" at bounding box center [216, 297] width 13 height 13
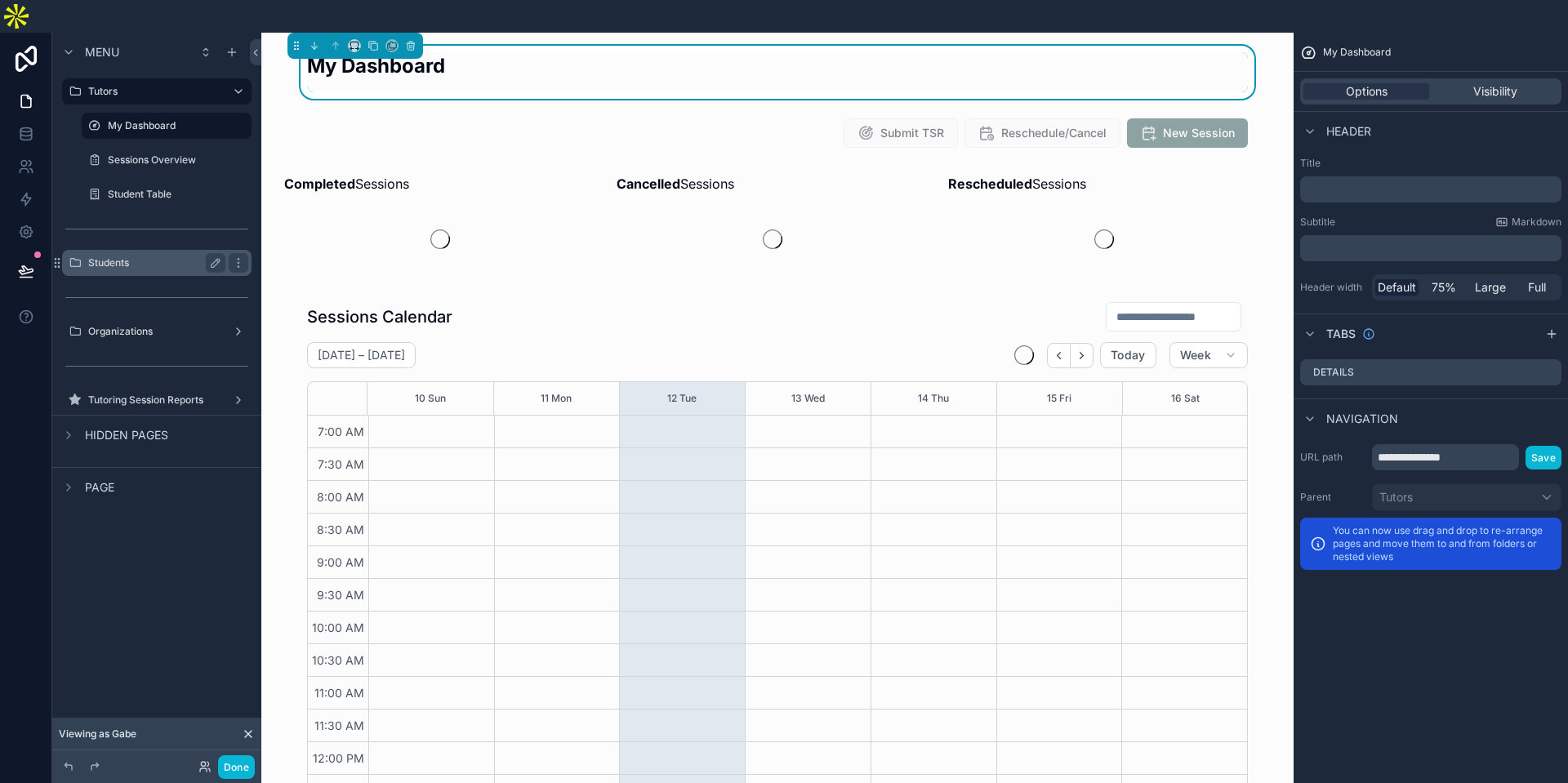
scroll to position [377, 0]
click at [160, 257] on label "Students" at bounding box center [153, 263] width 131 height 13
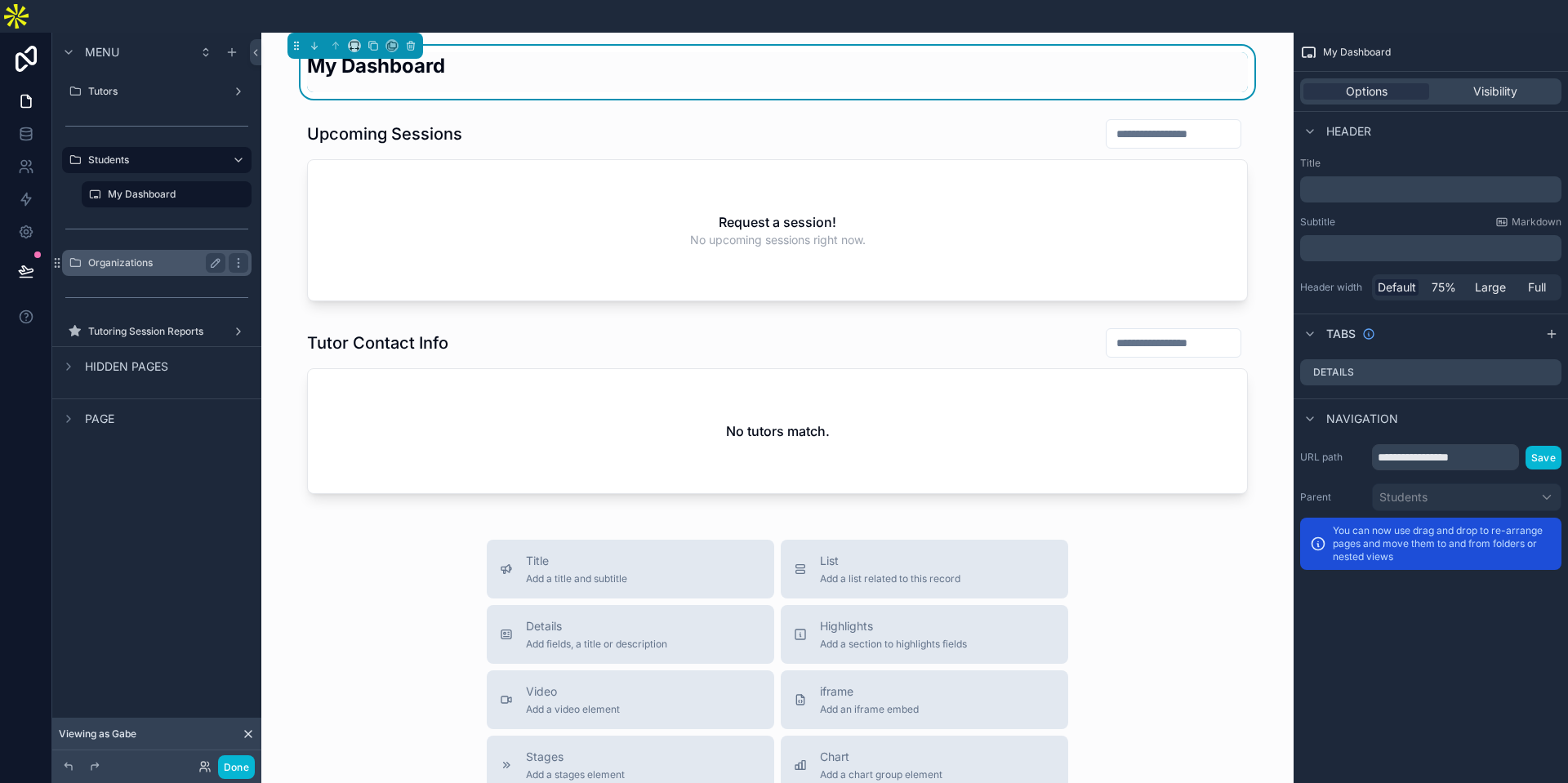
click at [197, 257] on label "Organizations" at bounding box center [153, 263] width 131 height 13
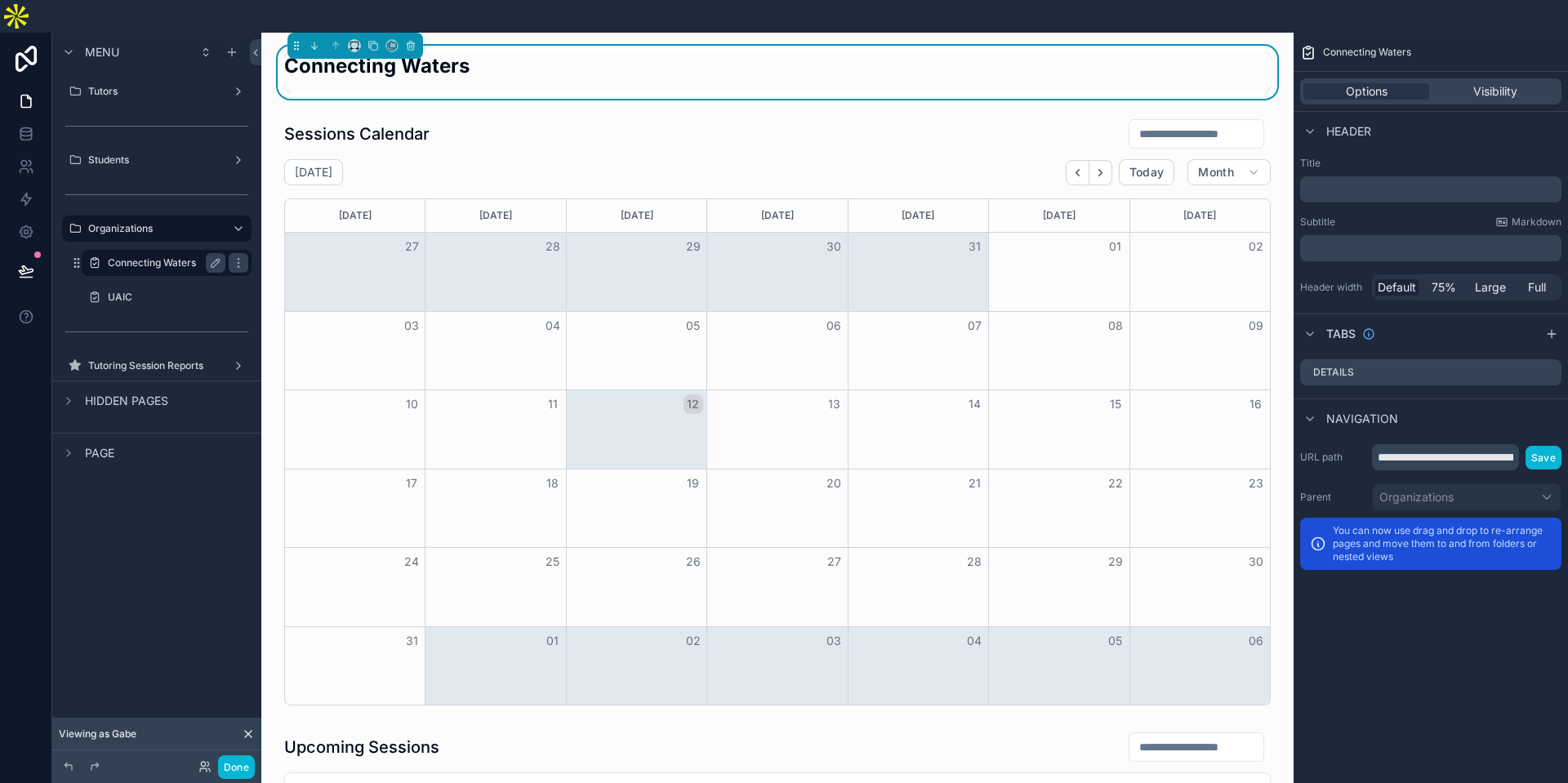
click at [172, 257] on label "Connecting Waters" at bounding box center [163, 263] width 111 height 13
click at [211, 257] on icon "scrollable content" at bounding box center [216, 263] width 13 height 13
click at [167, 253] on input "**********" at bounding box center [153, 263] width 92 height 20
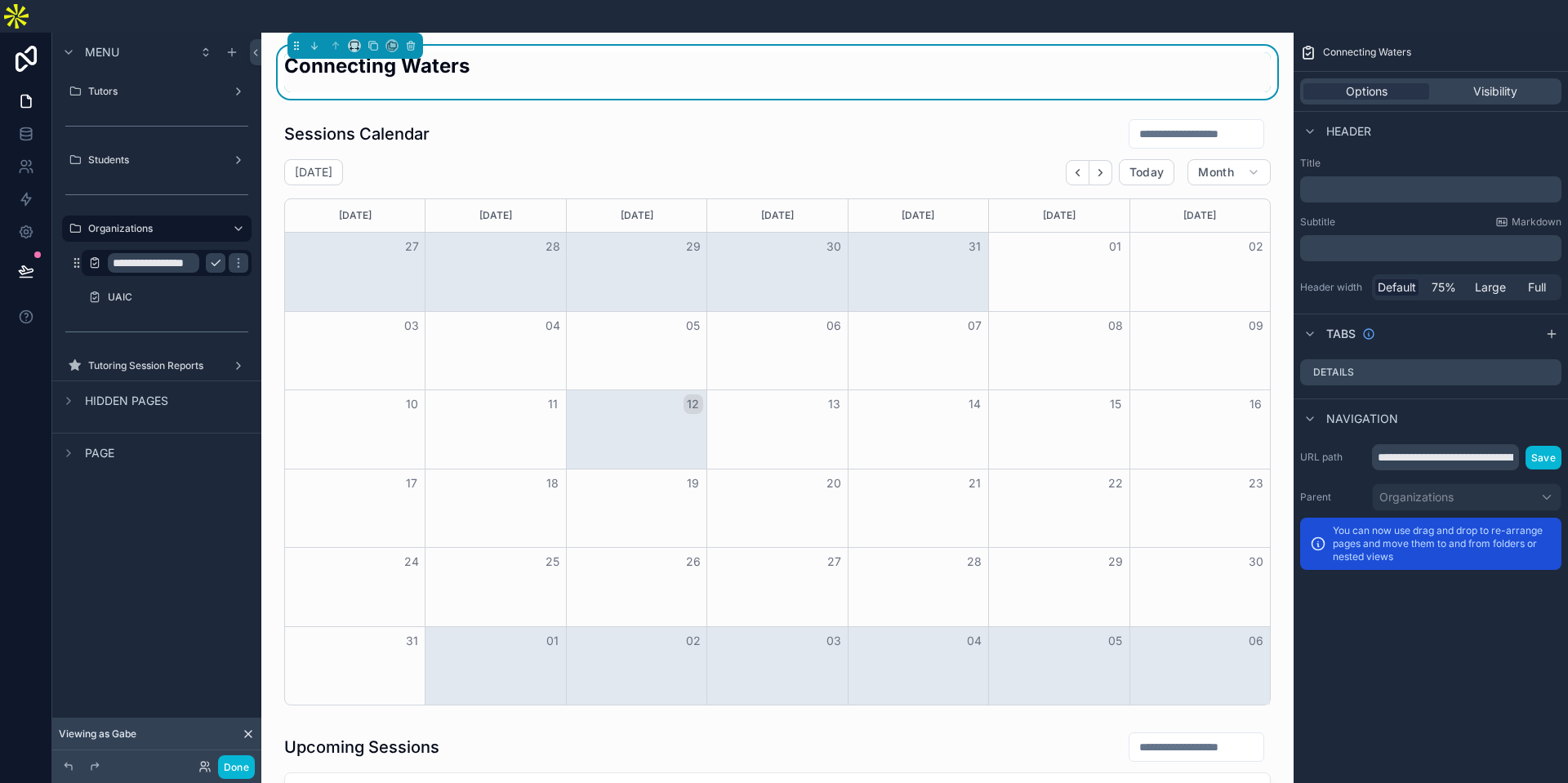
click at [167, 253] on input "**********" at bounding box center [153, 263] width 92 height 20
type input "**"
click at [232, 257] on icon "scrollable content" at bounding box center [238, 263] width 13 height 13
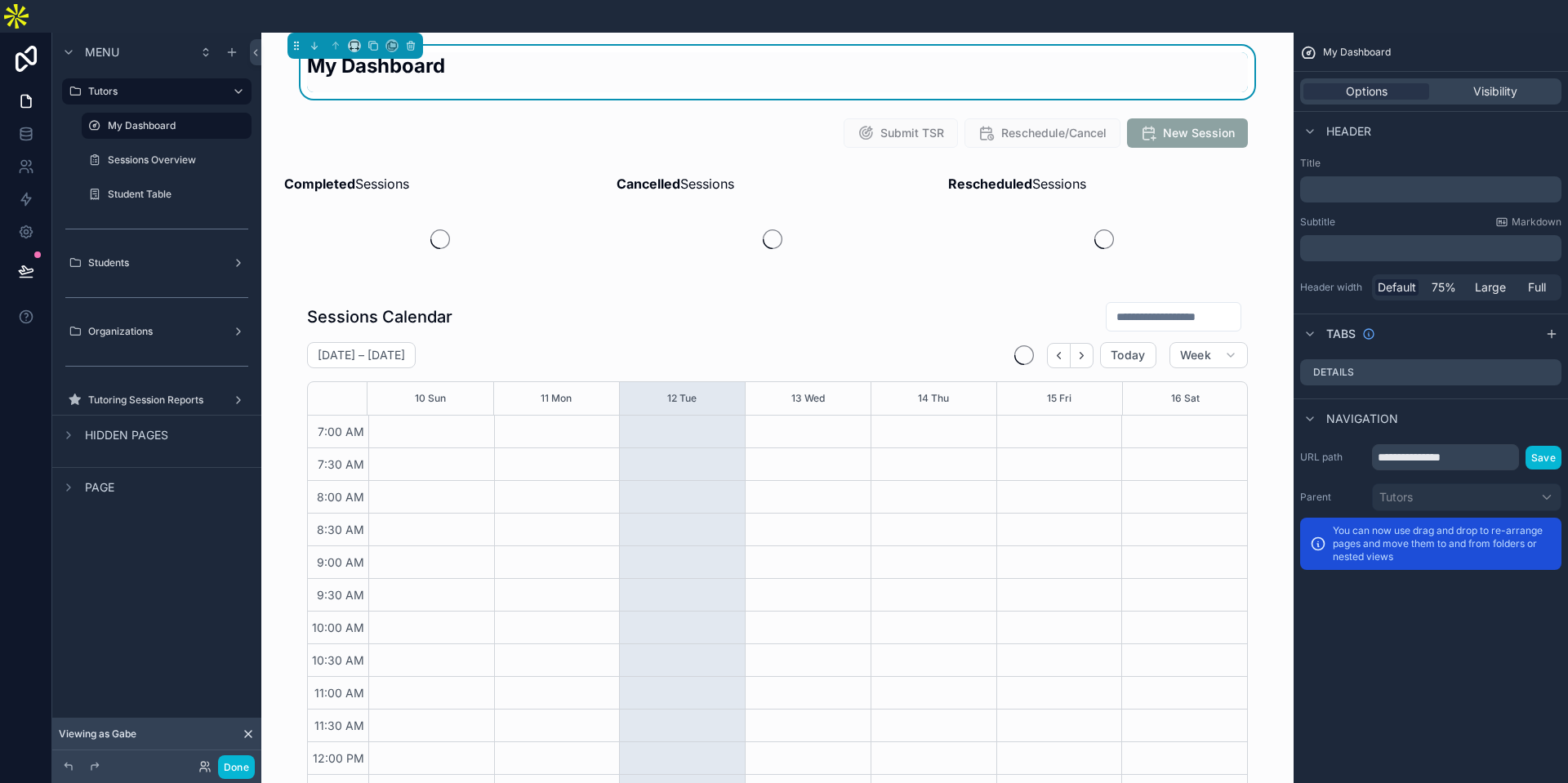
scroll to position [377, 0]
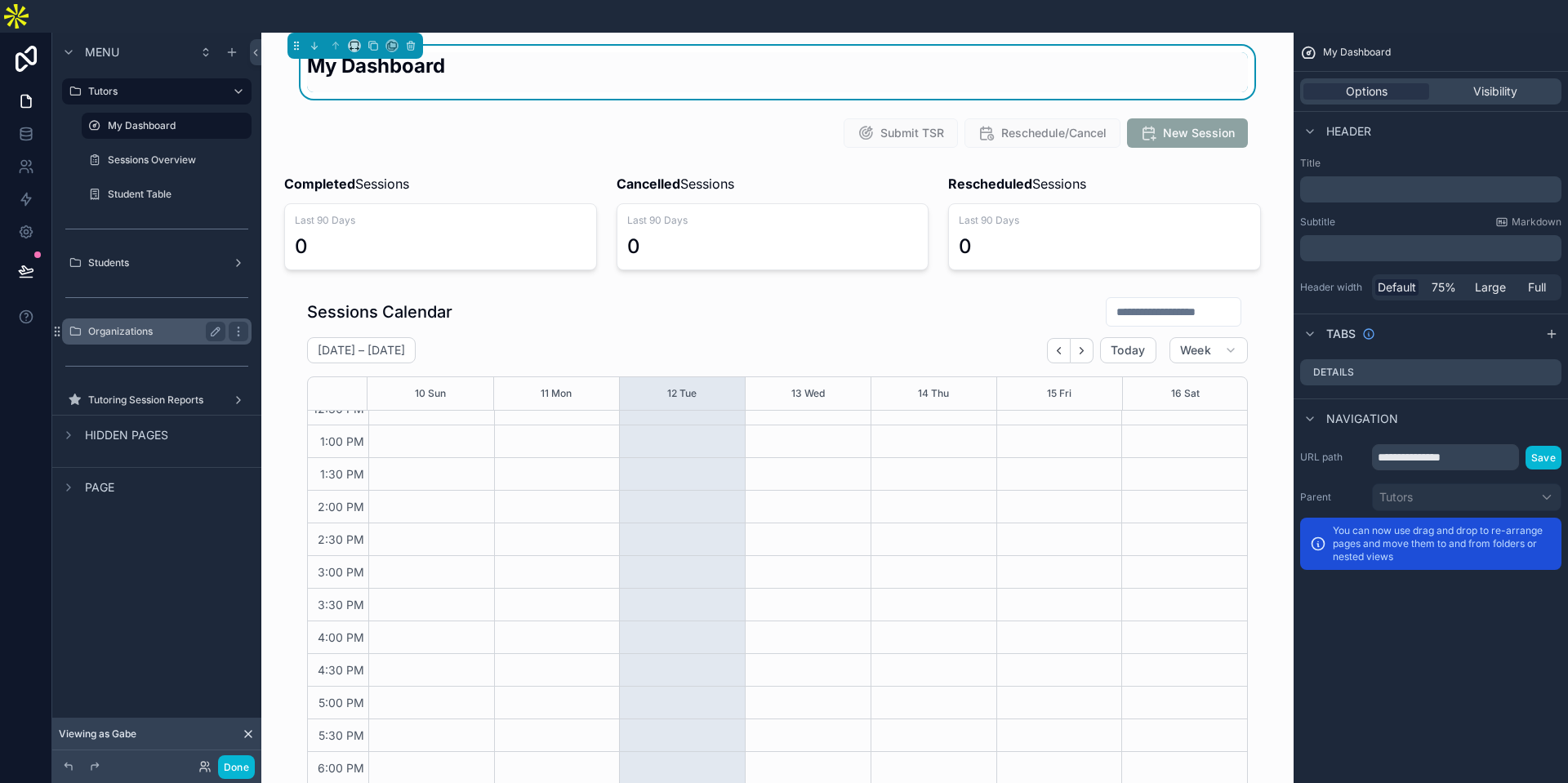
click at [173, 326] on label "Organizations" at bounding box center [153, 332] width 131 height 13
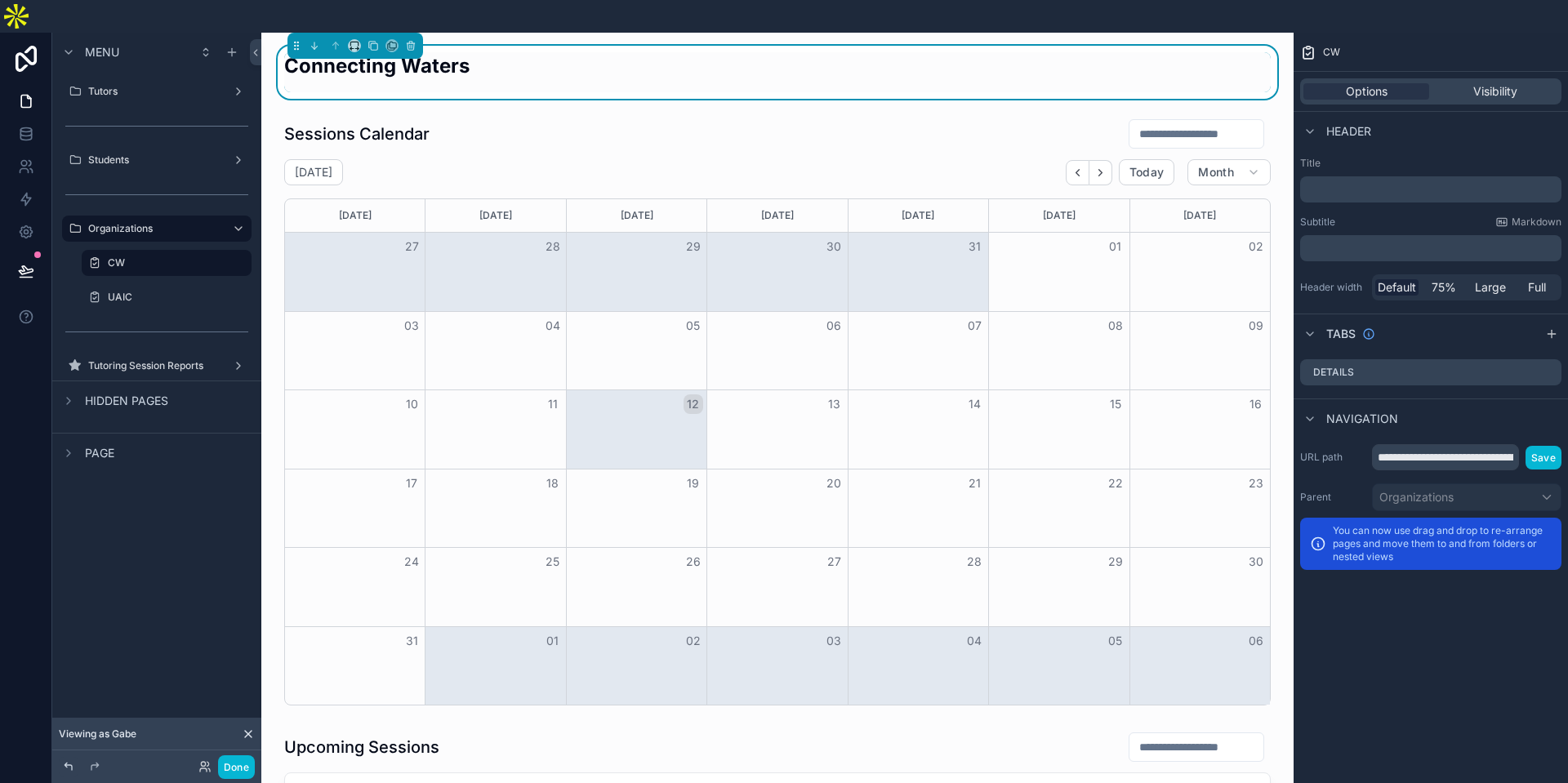
click at [71, 765] on icon at bounding box center [68, 767] width 7 height 7
click at [70, 770] on icon at bounding box center [69, 767] width 13 height 13
click at [249, 735] on icon at bounding box center [248, 734] width 6 height 6
click at [35, 248] on button at bounding box center [26, 270] width 36 height 45
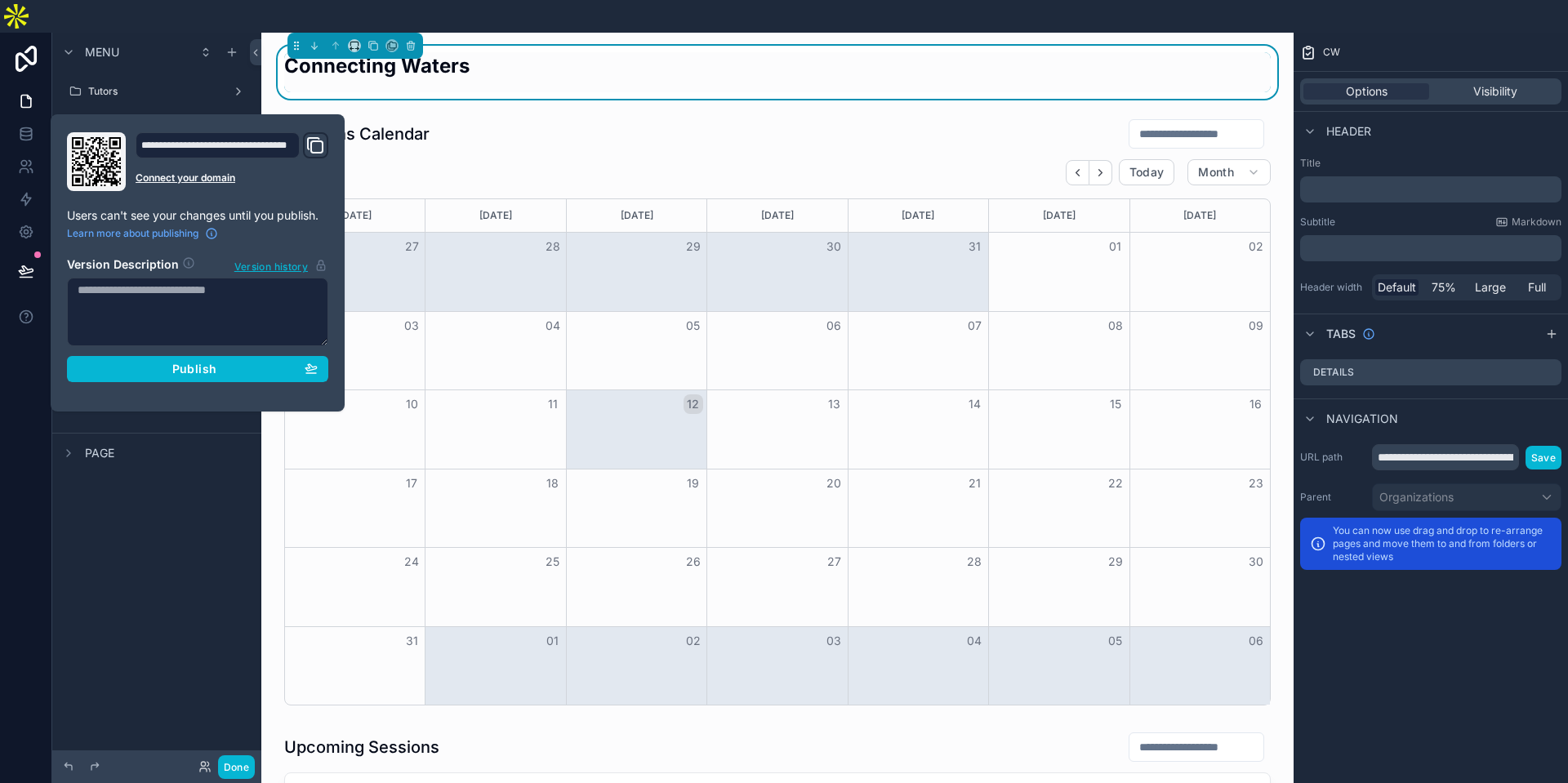
click at [204, 655] on div "Menu Tutors Students Organizations CW UAIC Tutoring Session Reports Hidden page…" at bounding box center [157, 415] width 209 height 763
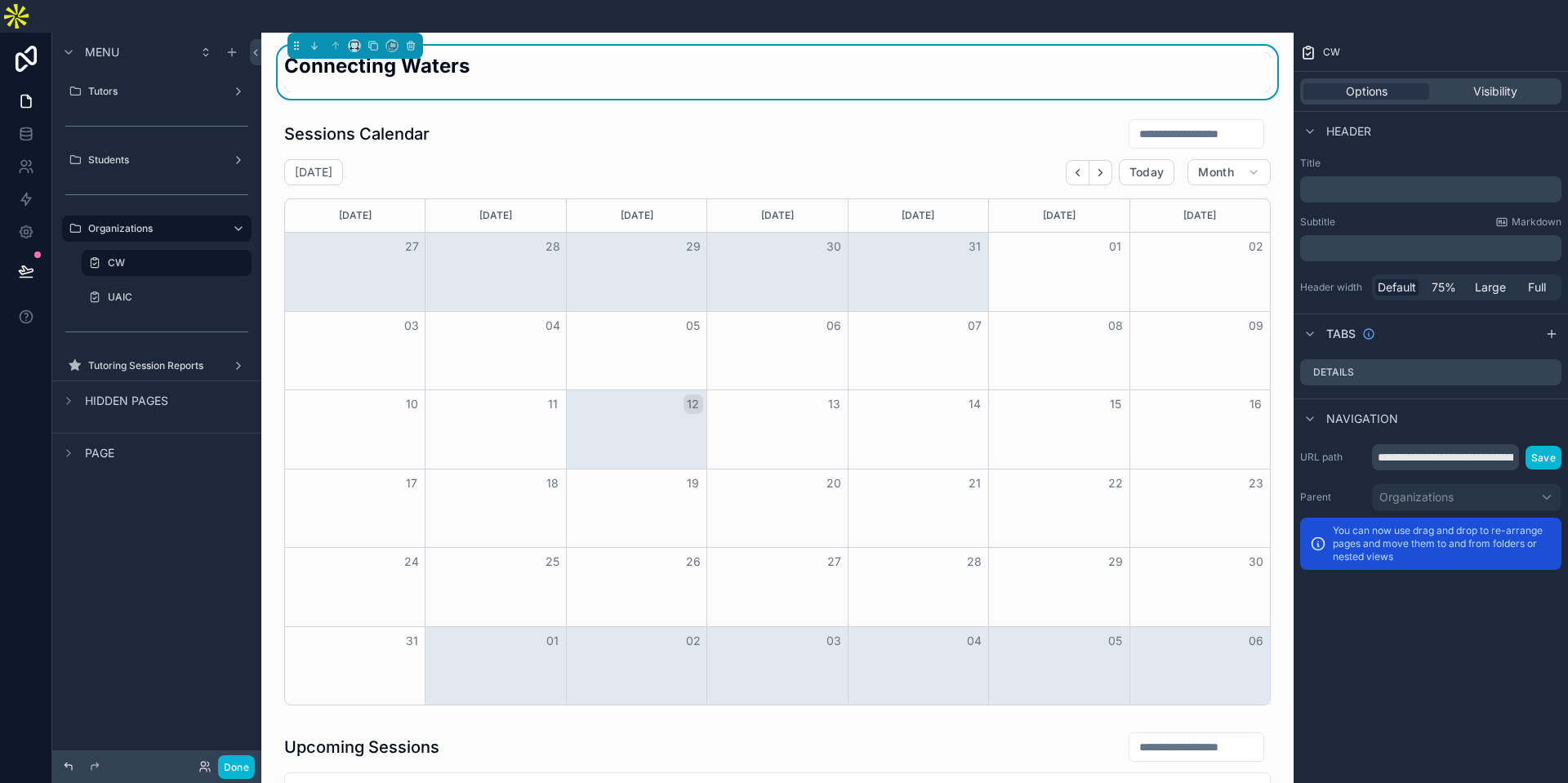
click at [73, 765] on icon at bounding box center [69, 767] width 13 height 13
click at [224, 253] on button "scrollable content" at bounding box center [216, 263] width 20 height 20
click at [792, 45] on div "Connecting Waters" at bounding box center [777, 72] width 1006 height 54
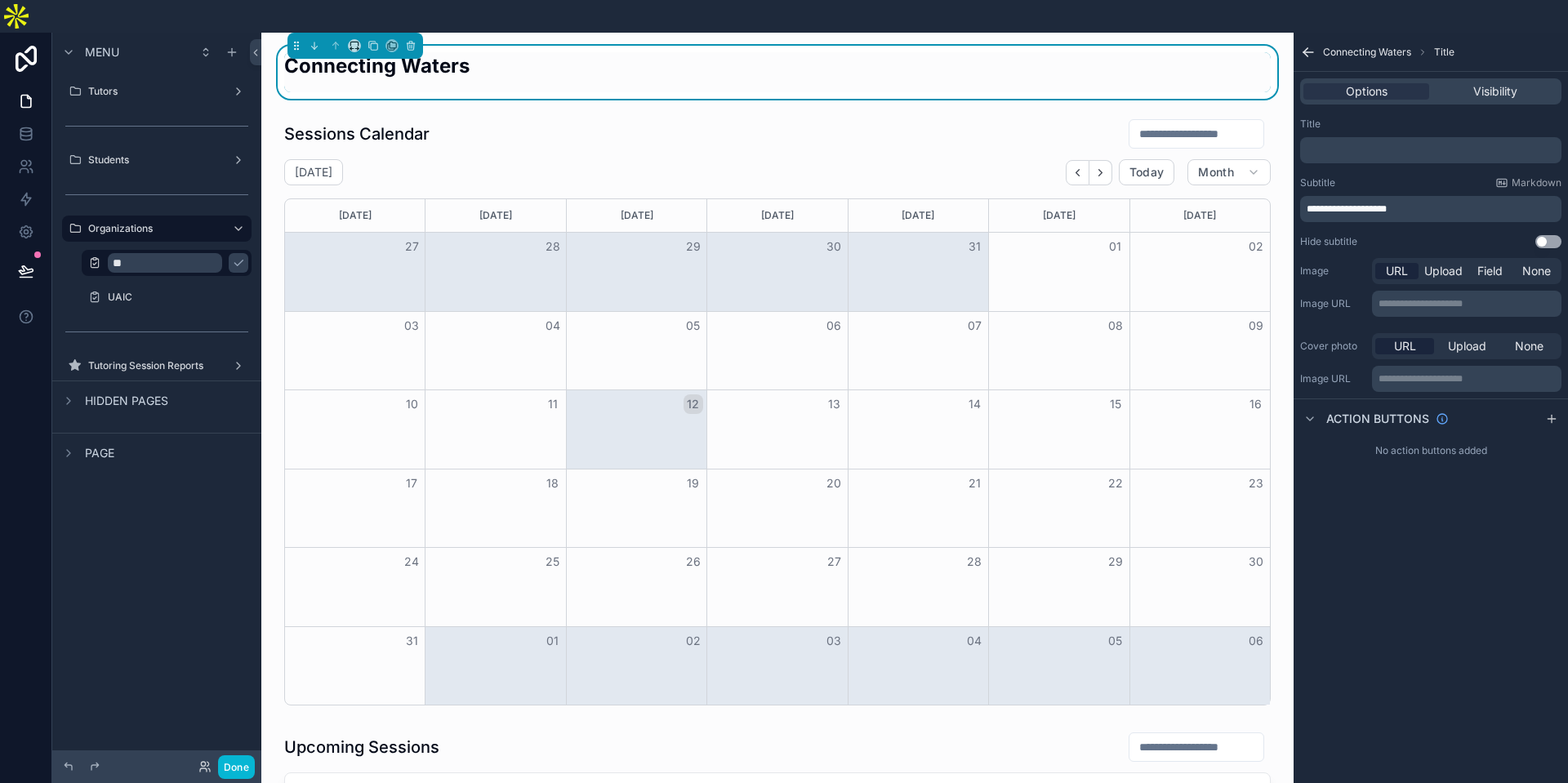
drag, startPoint x: 783, startPoint y: 27, endPoint x: 655, endPoint y: 33, distance: 128.1
click at [783, 53] on div "Connecting Waters" at bounding box center [777, 72] width 987 height 40
click at [464, 53] on h2 "Connecting Waters" at bounding box center [377, 66] width 185 height 27
click at [421, 53] on div "Connecting Waters" at bounding box center [377, 72] width 185 height 40
click at [1380, 144] on p "﻿" at bounding box center [1433, 150] width 251 height 13
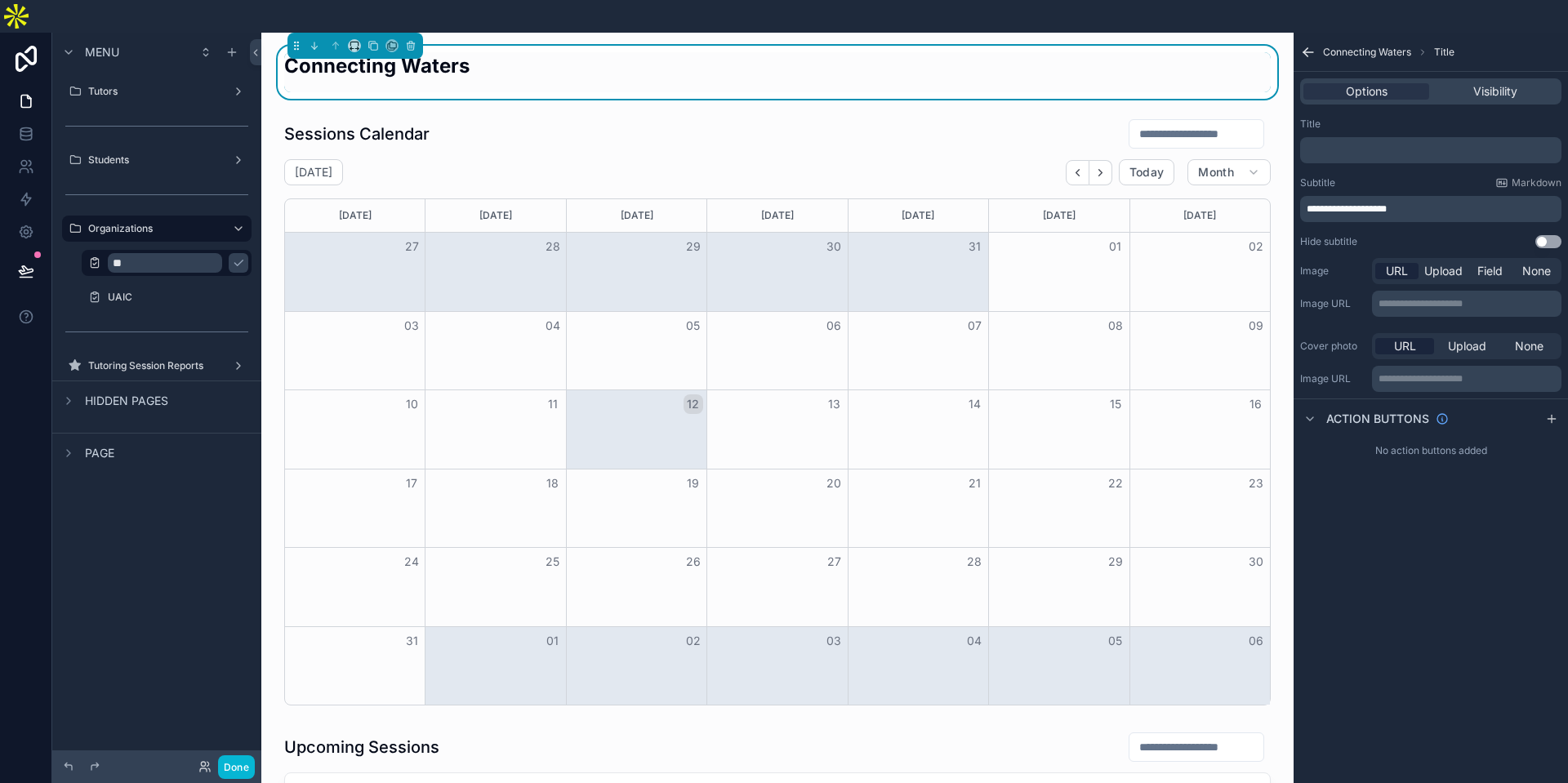
click at [1404, 553] on div "**********" at bounding box center [1431, 424] width 275 height 783
click at [233, 257] on icon "scrollable content" at bounding box center [238, 263] width 13 height 13
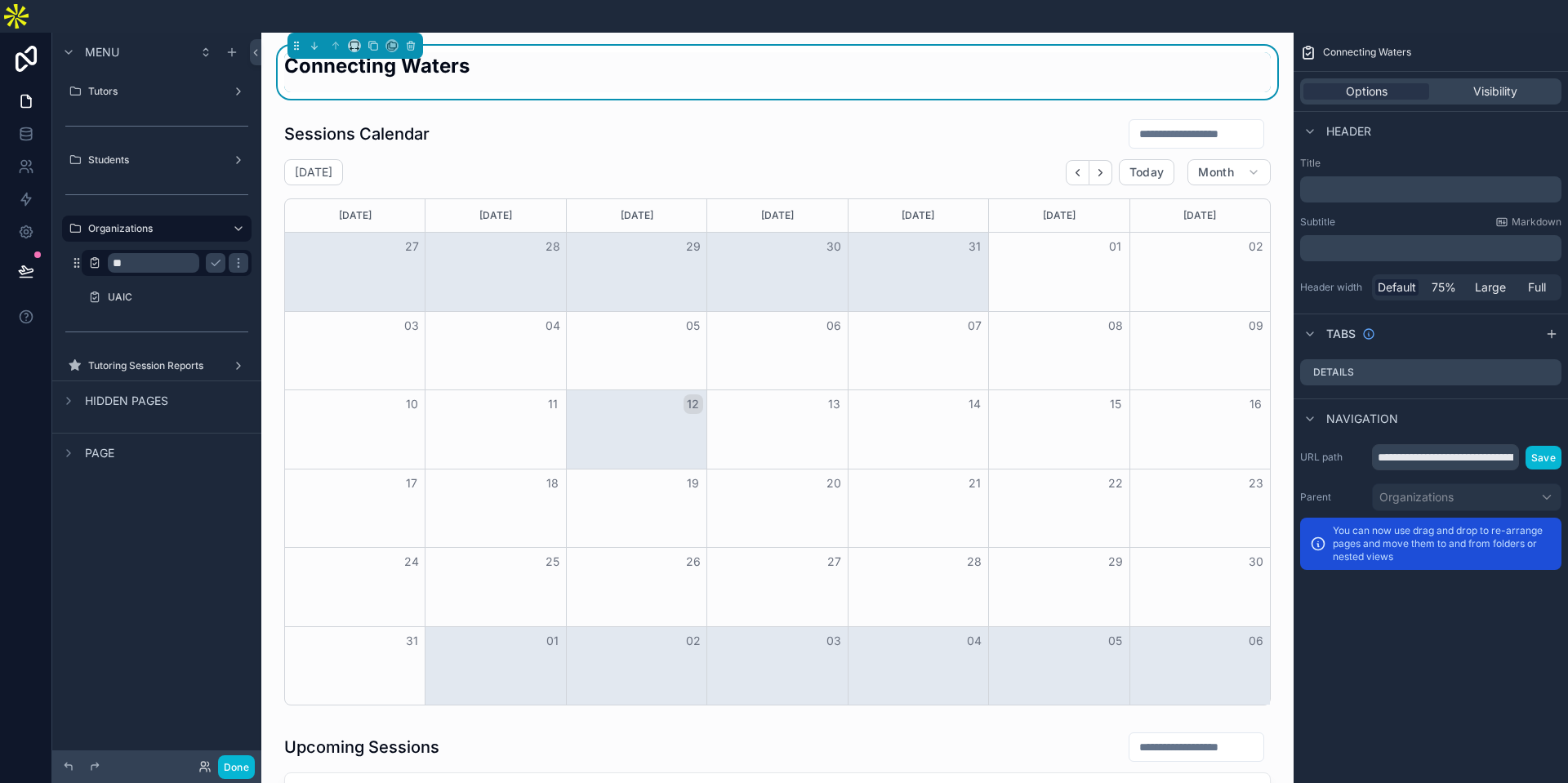
click at [160, 253] on input "**" at bounding box center [153, 263] width 92 height 20
click at [120, 253] on input "**" at bounding box center [153, 263] width 92 height 20
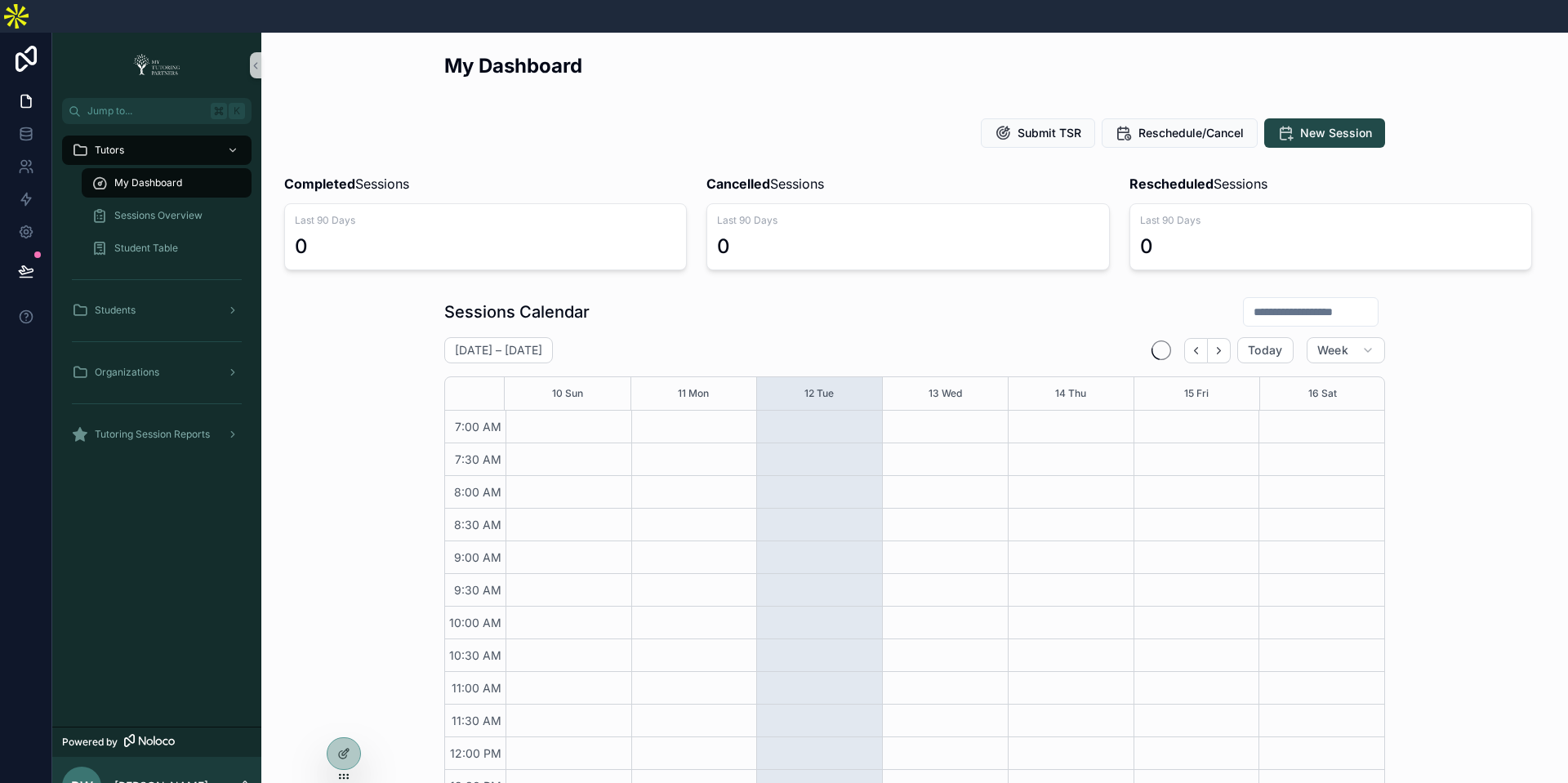
scroll to position [377, 0]
click at [172, 359] on div "Organizations" at bounding box center [157, 372] width 170 height 26
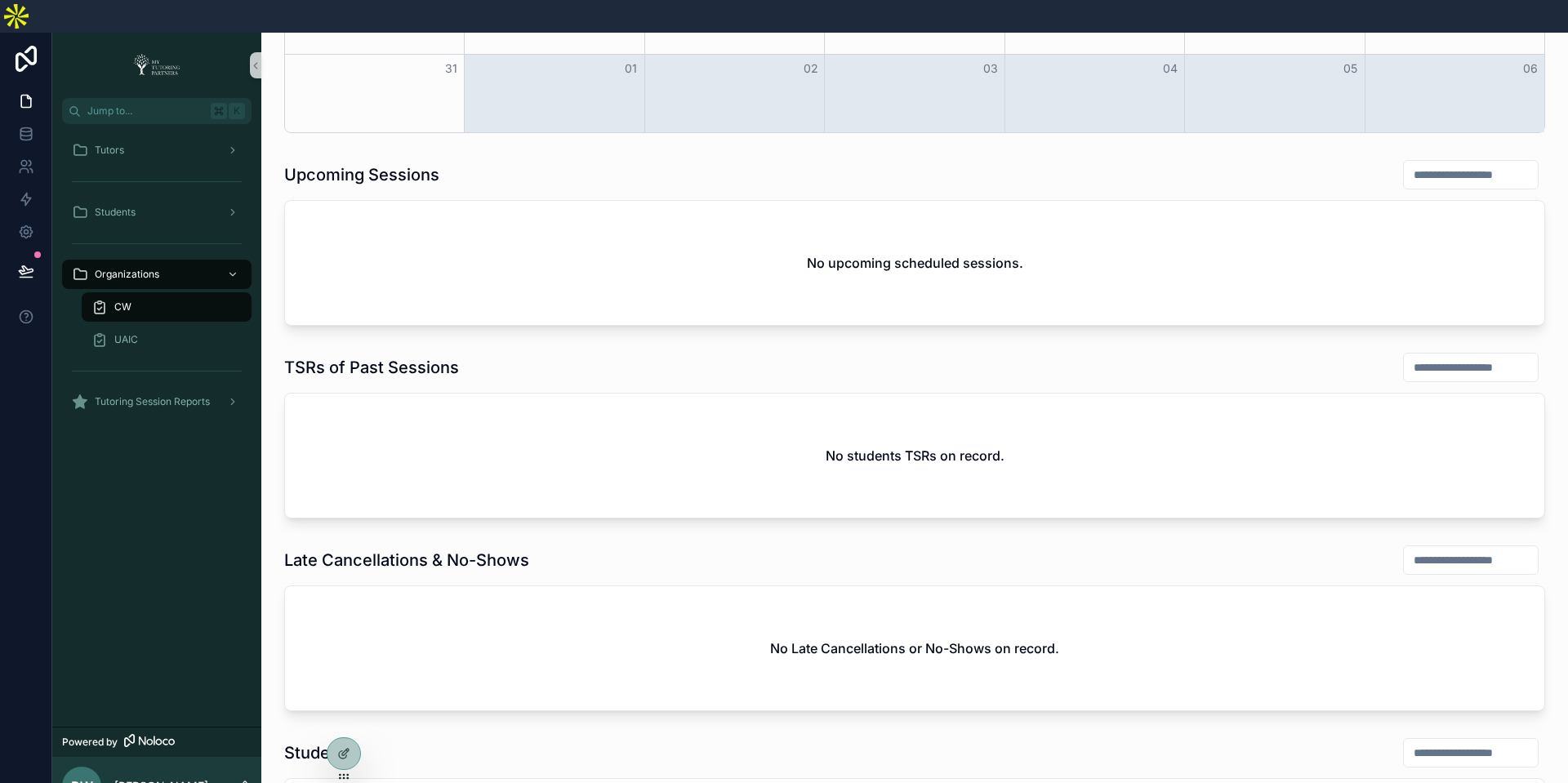
scroll to position [798, 0]
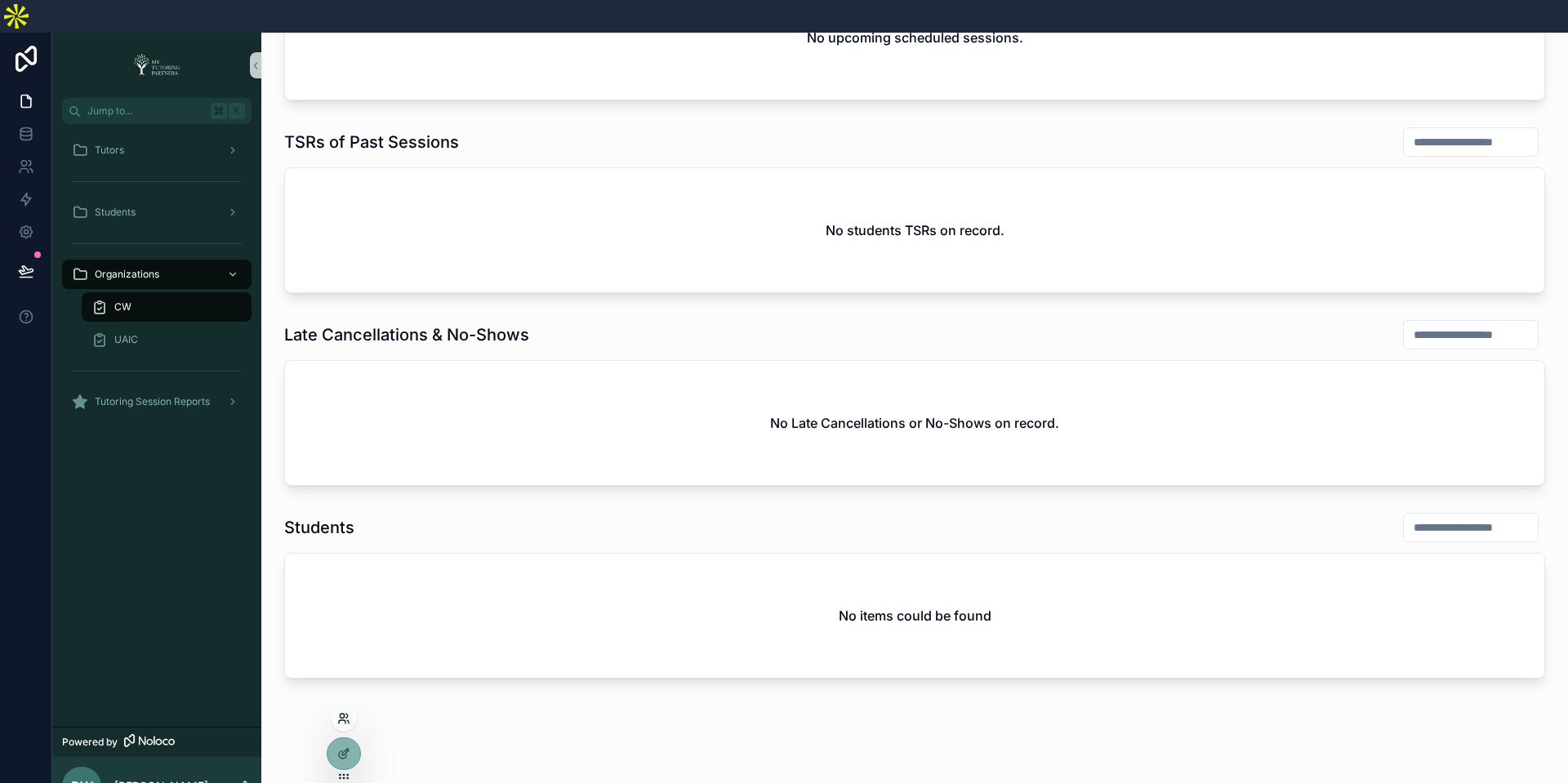
click at [337, 713] on icon at bounding box center [343, 719] width 13 height 13
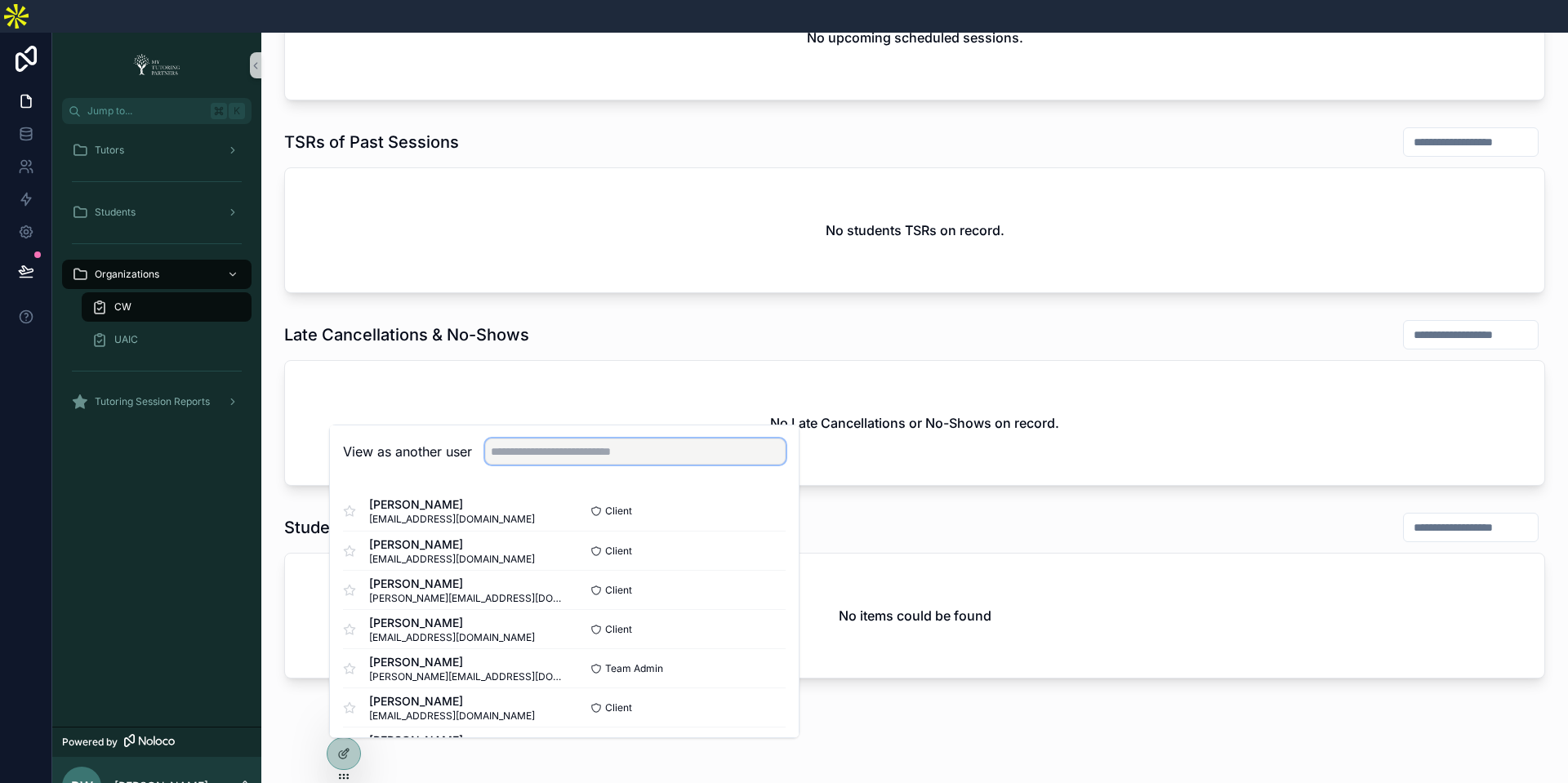
click at [568, 439] on input "text" at bounding box center [635, 451] width 300 height 26
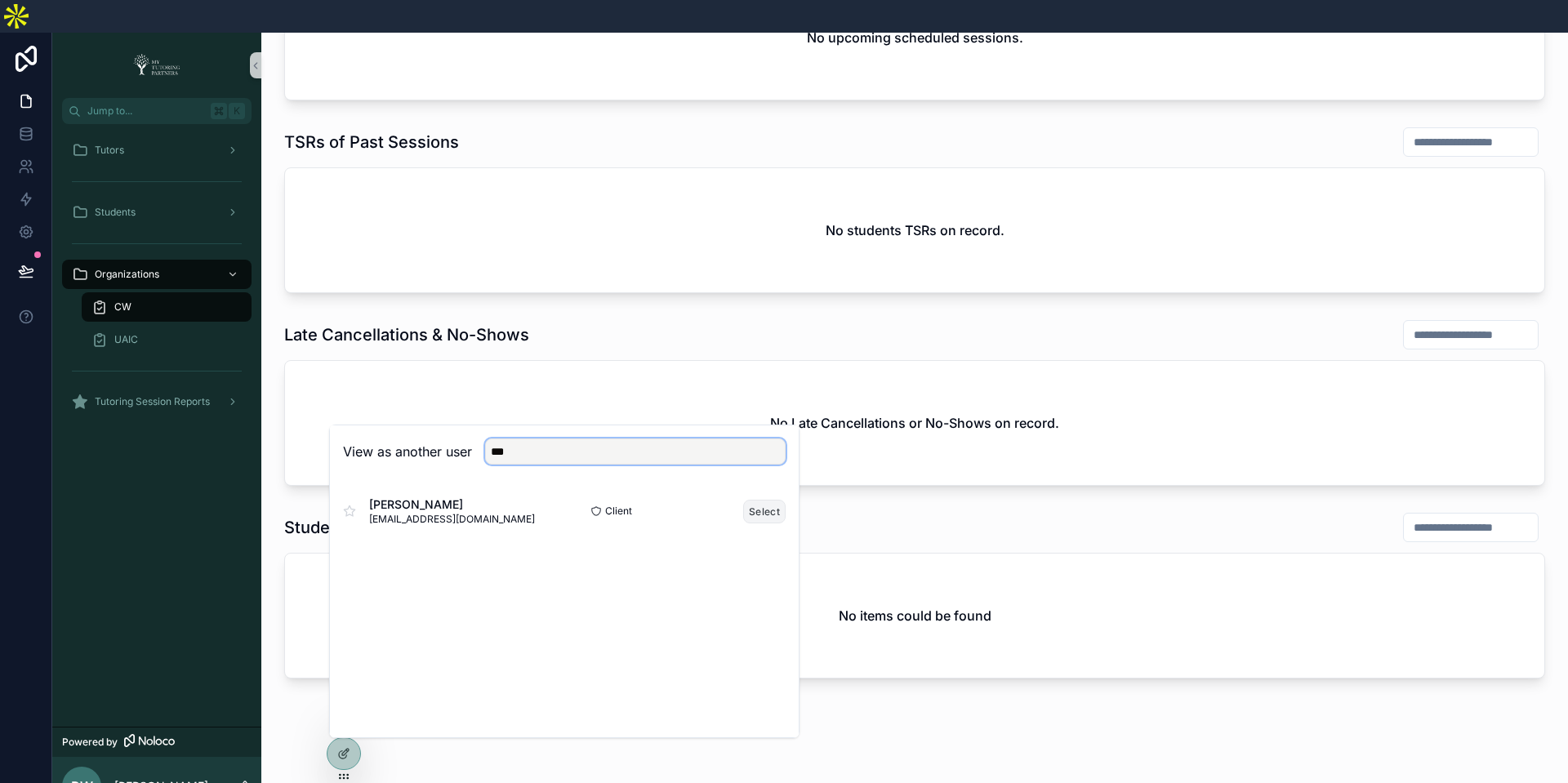
type input "***"
click at [753, 500] on button "Select" at bounding box center [765, 512] width 43 height 24
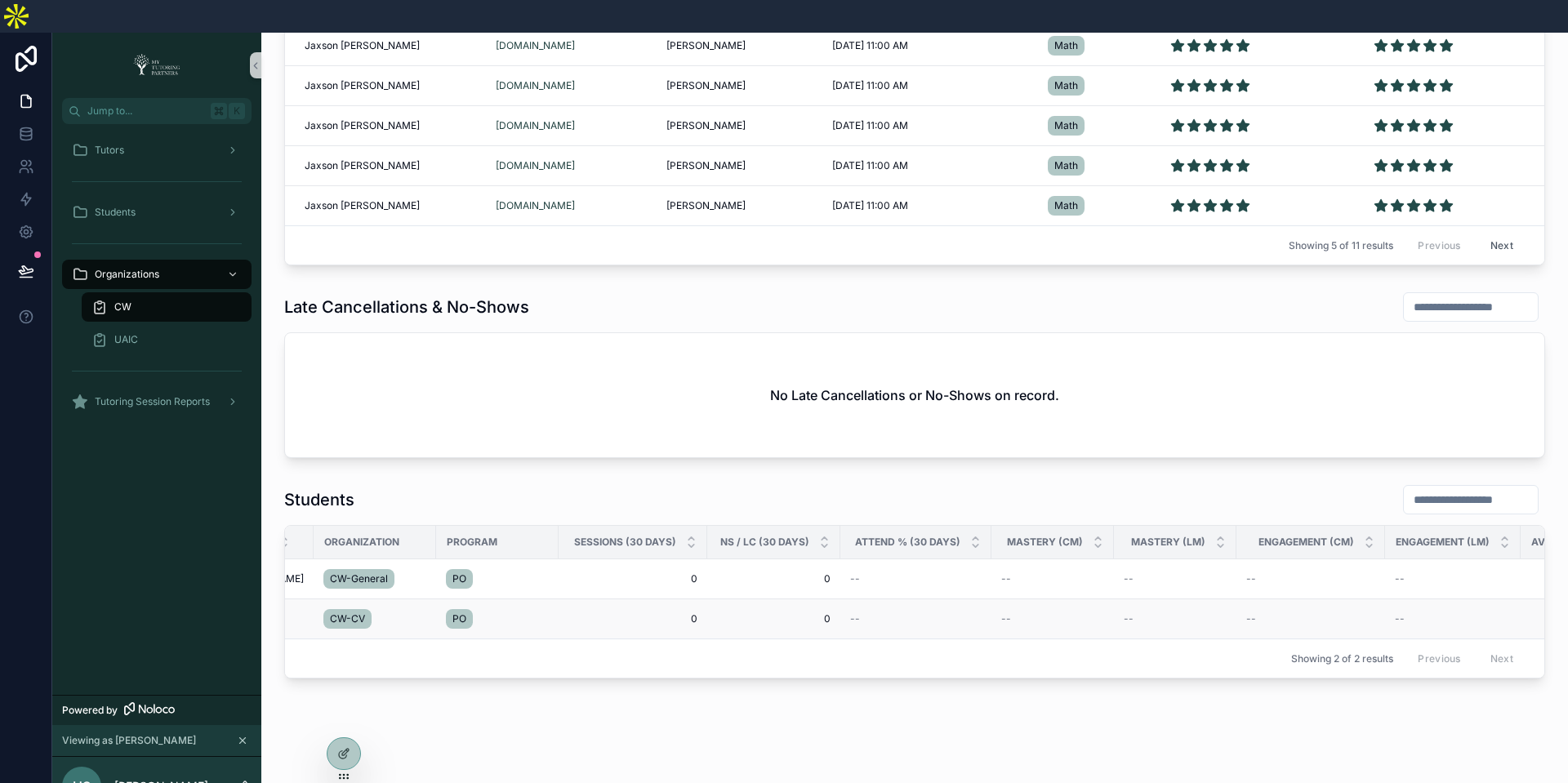
scroll to position [0, 209]
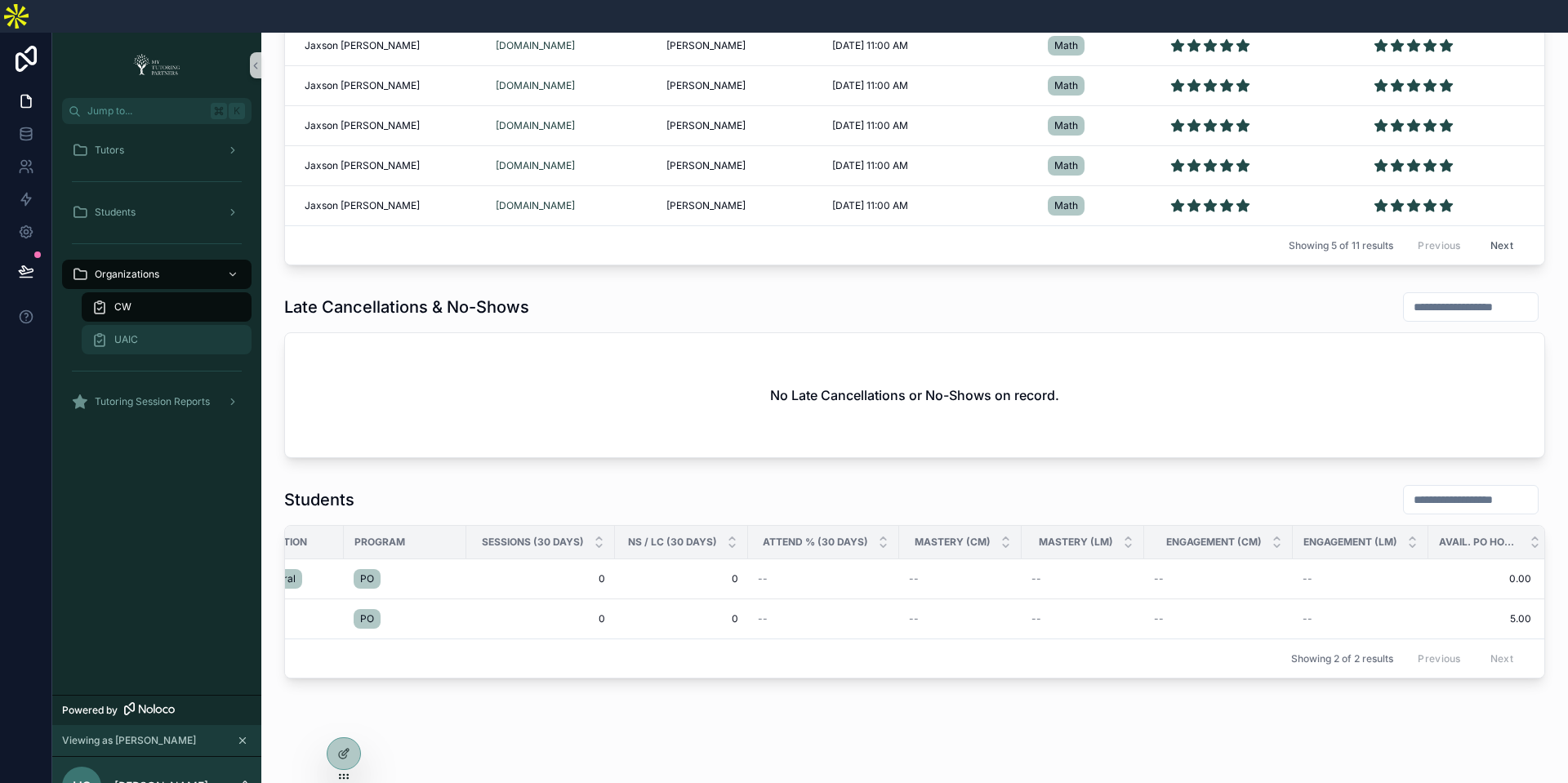
click at [161, 326] on div "UAIC" at bounding box center [167, 339] width 151 height 26
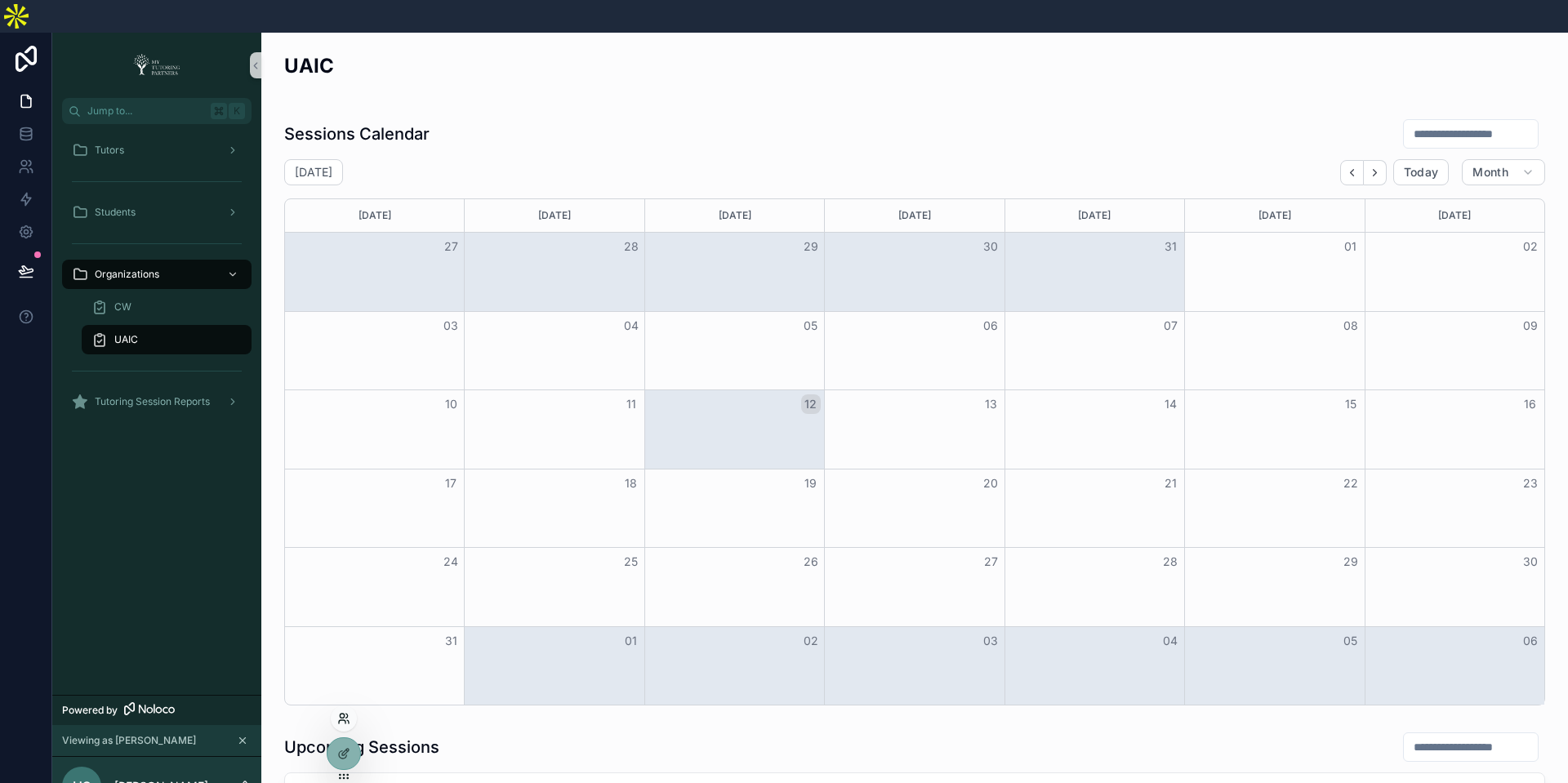
click at [345, 713] on icon at bounding box center [343, 719] width 13 height 13
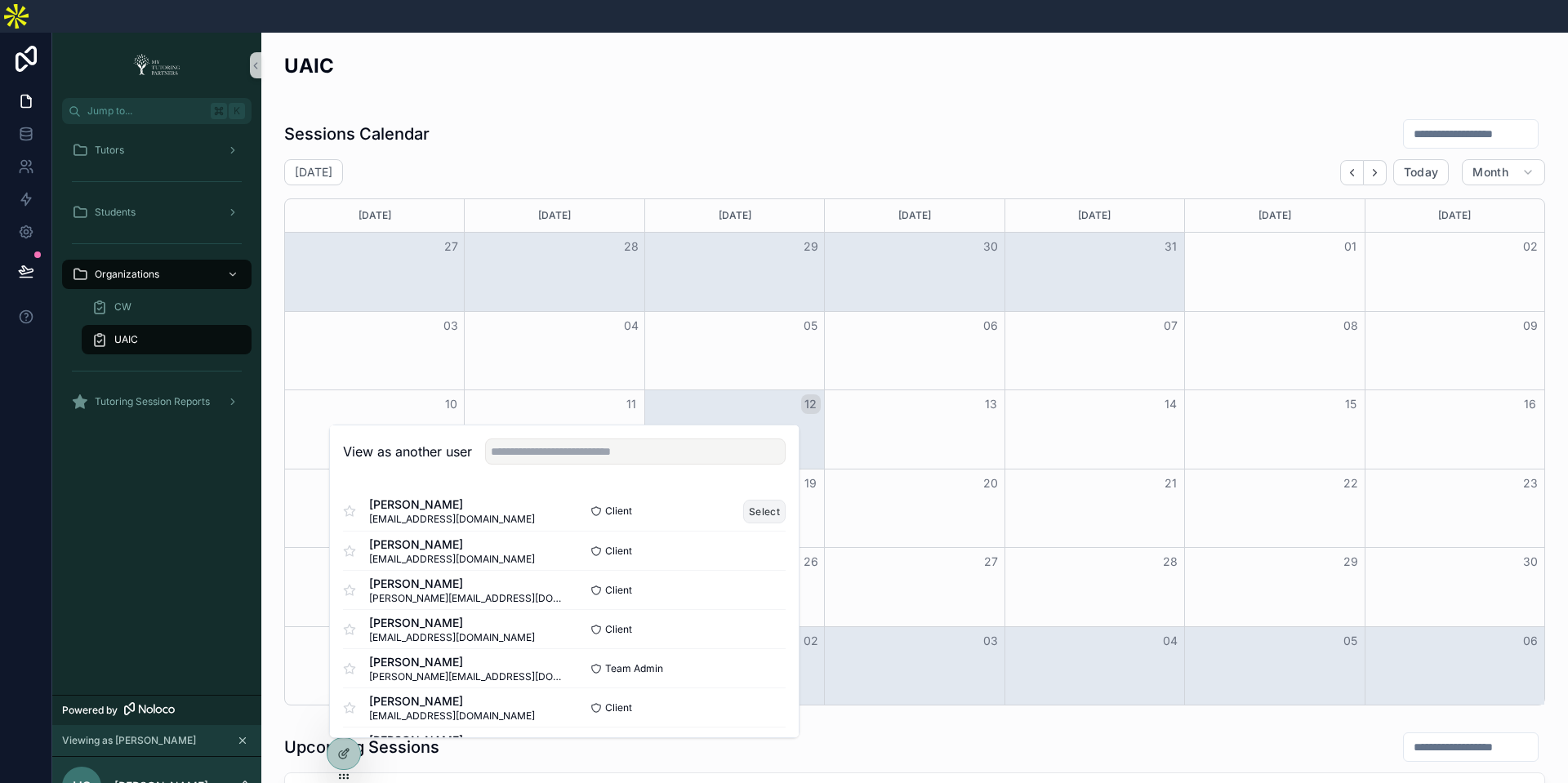
click at [756, 500] on button "Select" at bounding box center [765, 512] width 43 height 24
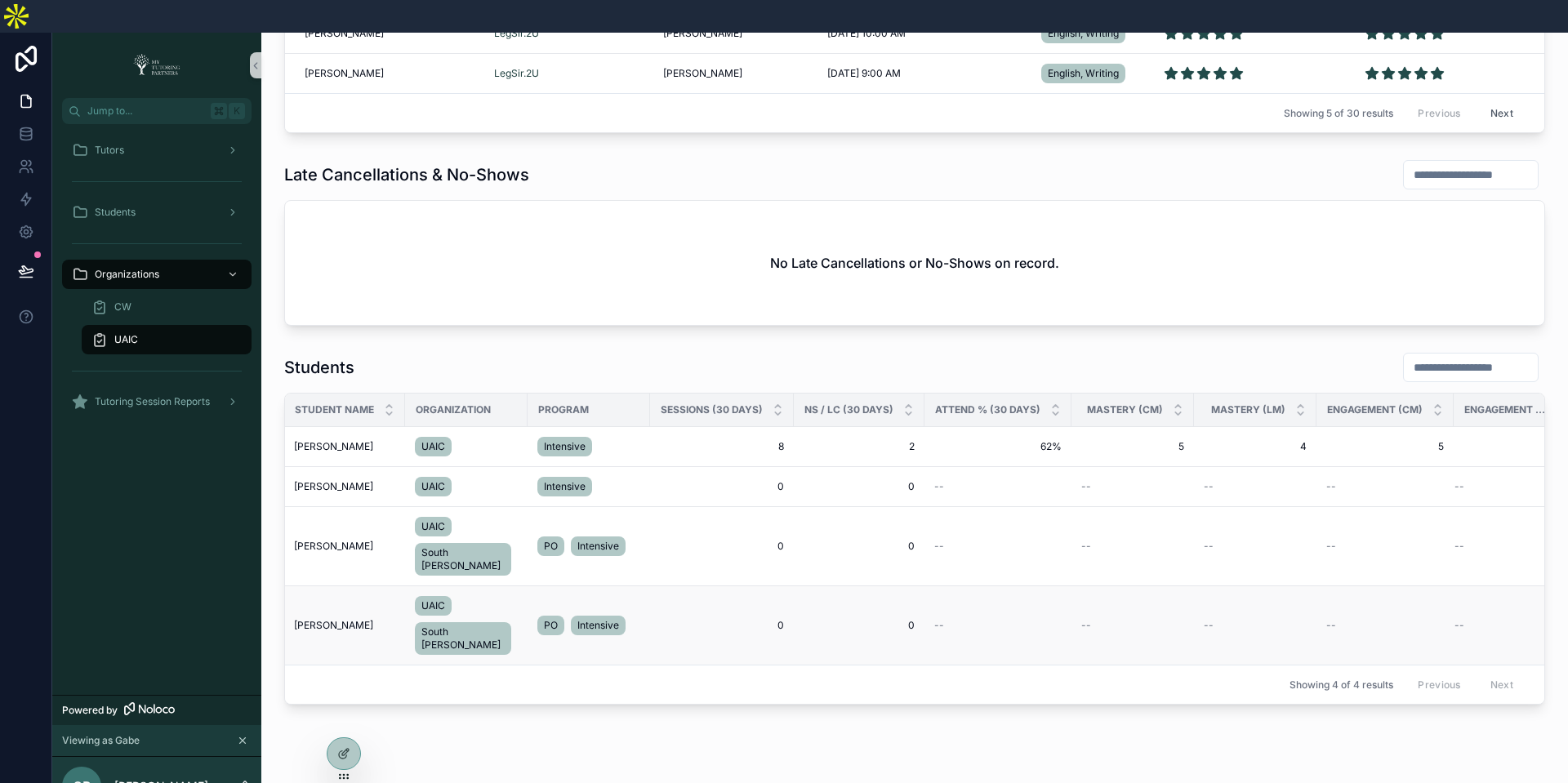
scroll to position [0, 44]
